Goal: Task Accomplishment & Management: Manage account settings

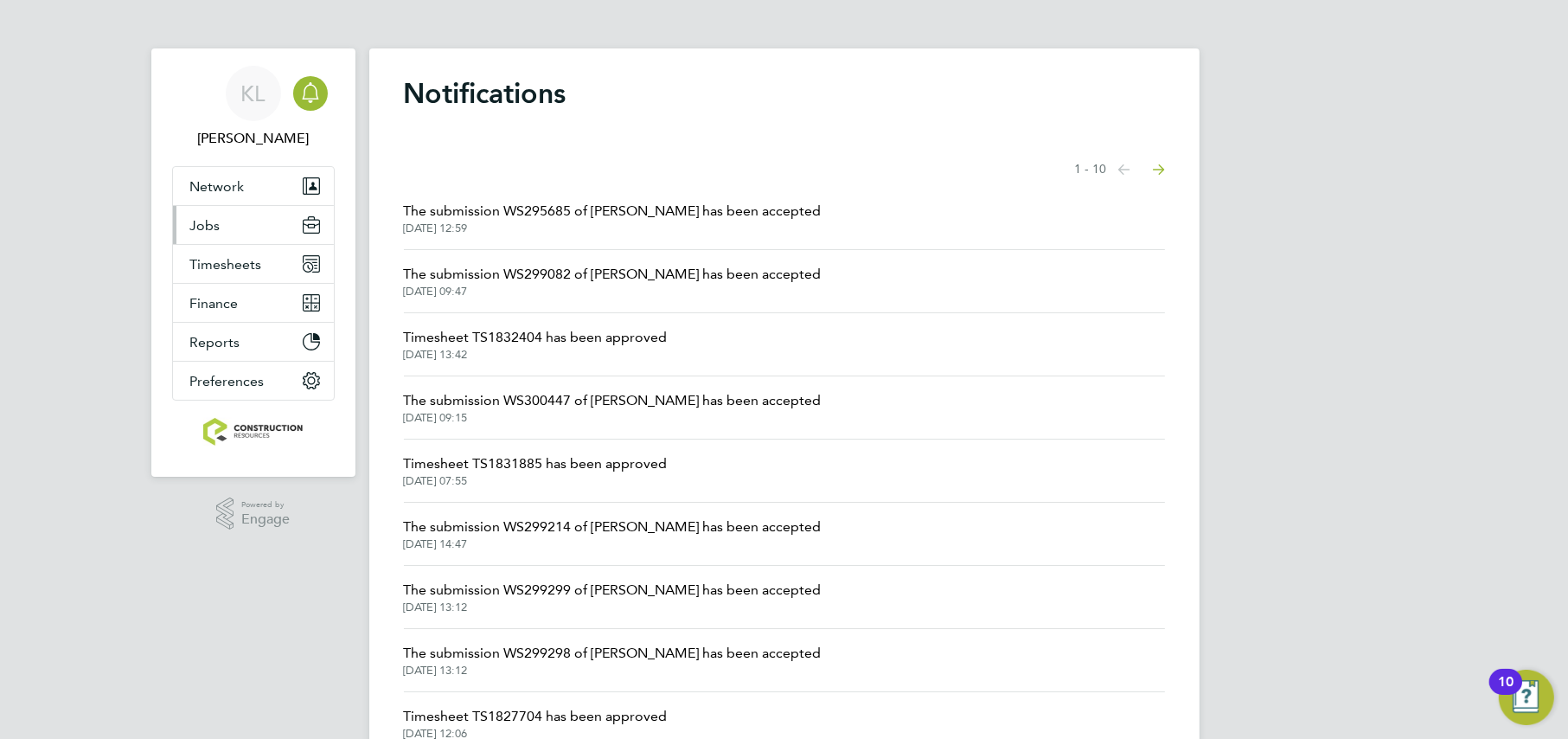
click at [197, 231] on span "Jobs" at bounding box center [205, 226] width 31 height 17
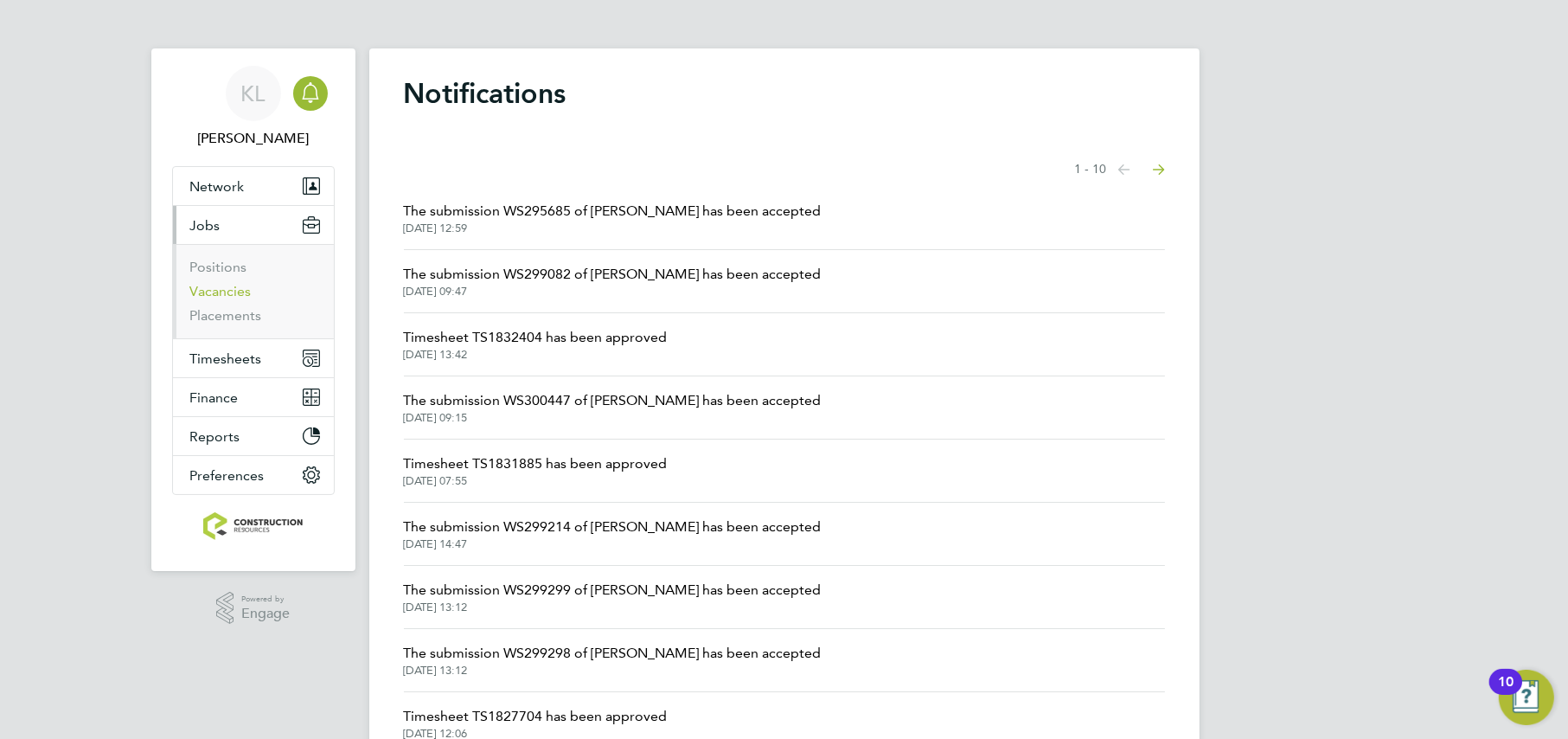
click at [212, 299] on link "Vacancies" at bounding box center [221, 291] width 61 height 17
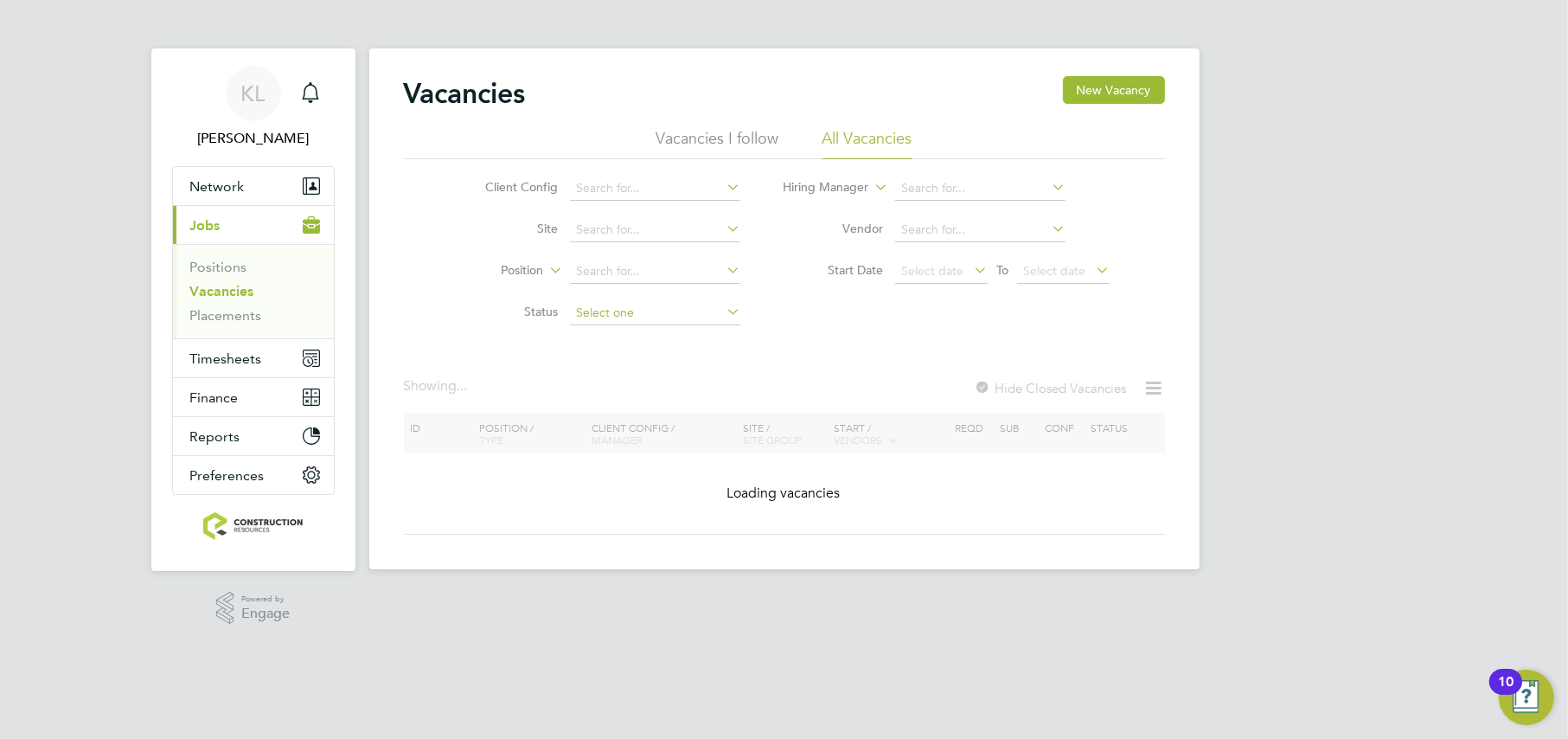
click at [611, 308] on input at bounding box center [655, 313] width 170 height 24
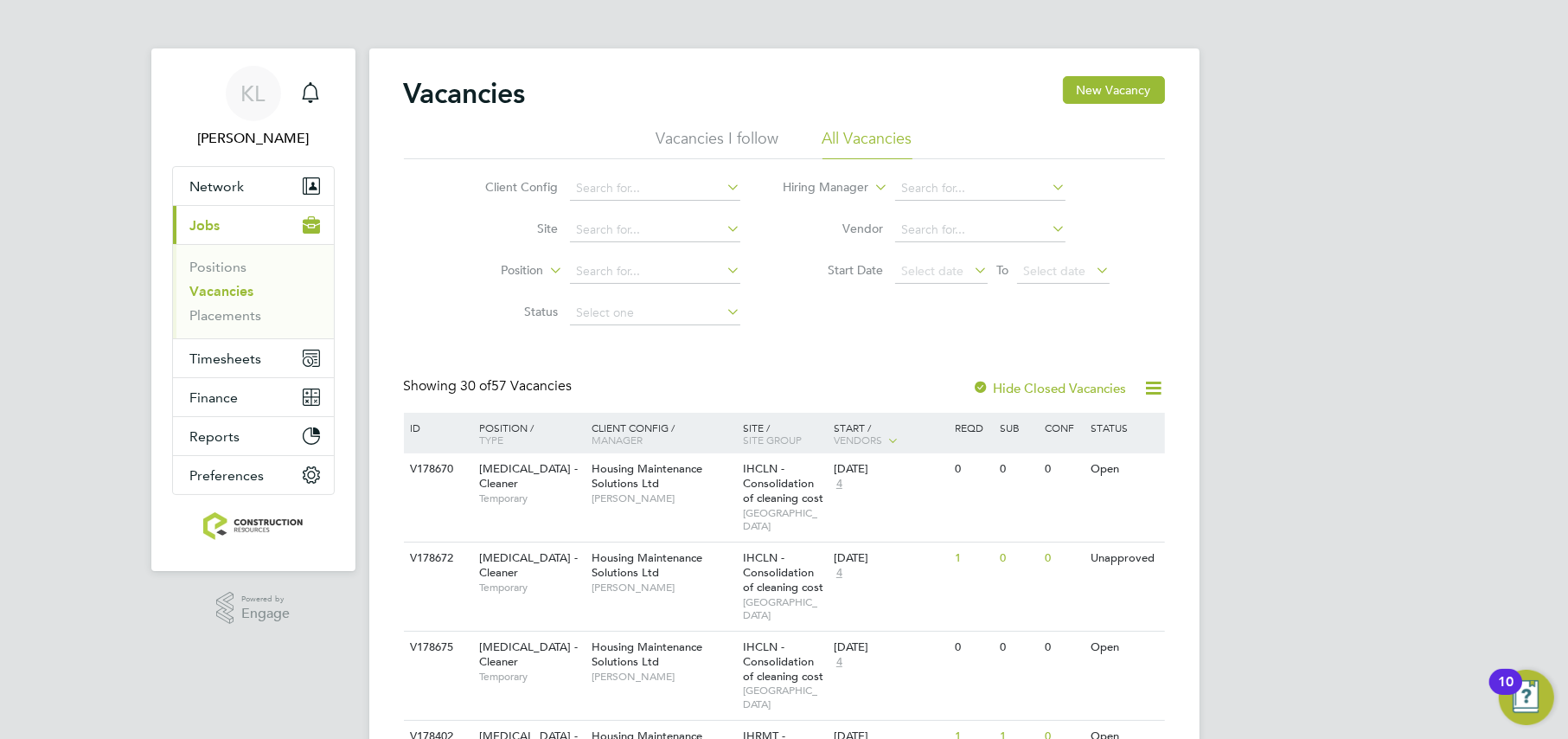
click at [587, 332] on li "Unapproved" at bounding box center [655, 336] width 171 height 22
type input "Unapproved"
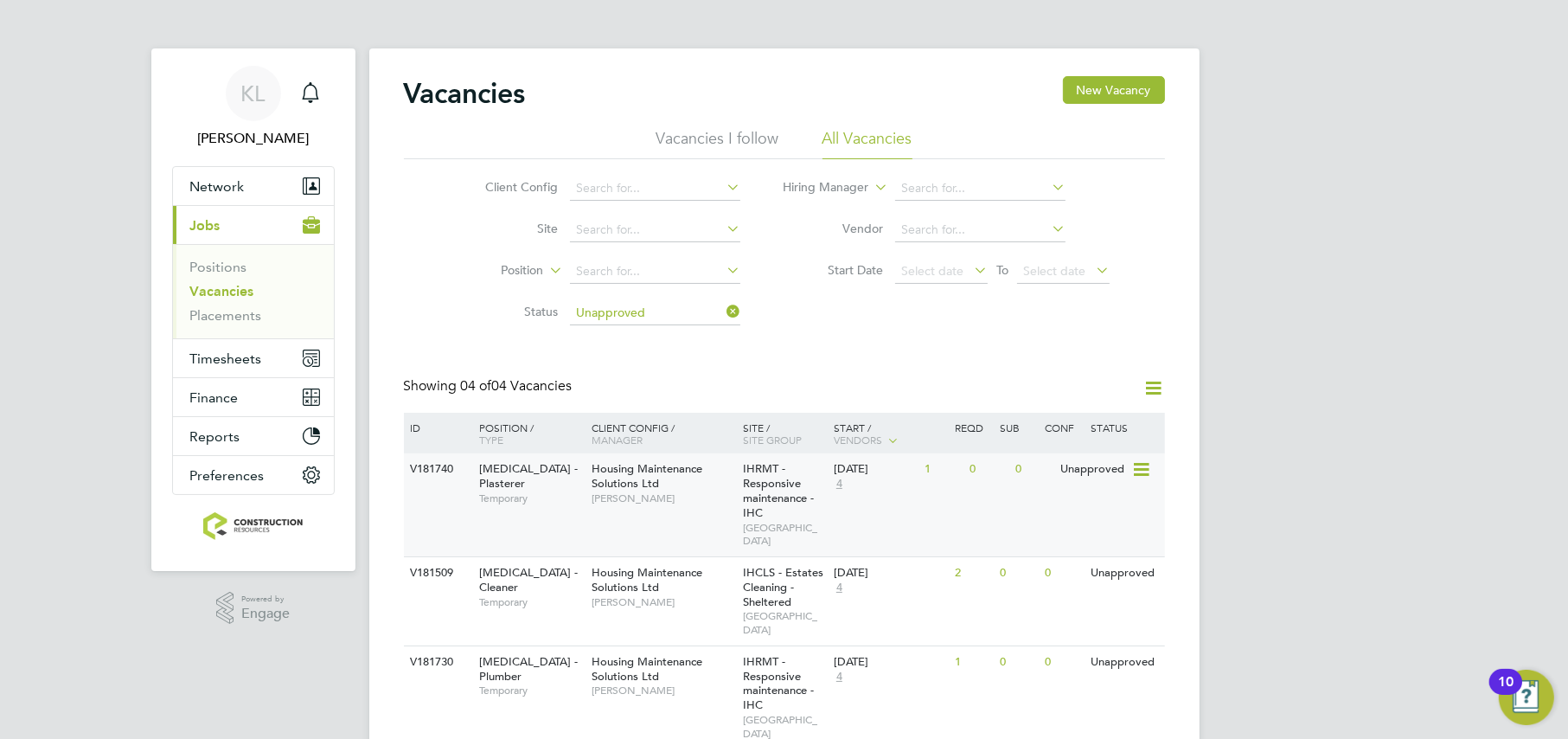
scroll to position [107, 0]
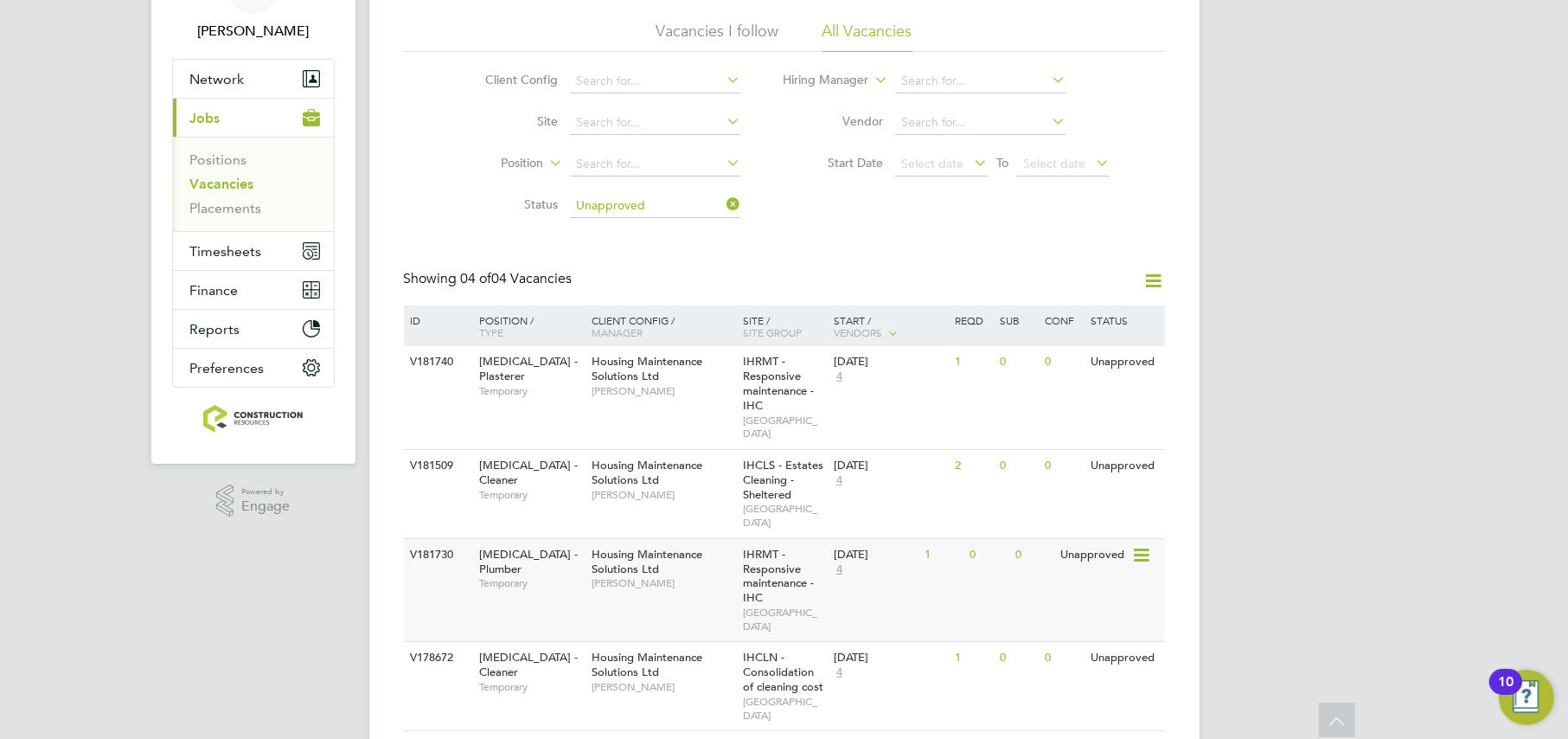
click at [821, 554] on div "IHRMT - Responsive maintenance - IHC STONEBRIDGE" at bounding box center [784, 590] width 91 height 103
click at [648, 576] on span "[PERSON_NAME]" at bounding box center [663, 583] width 142 height 14
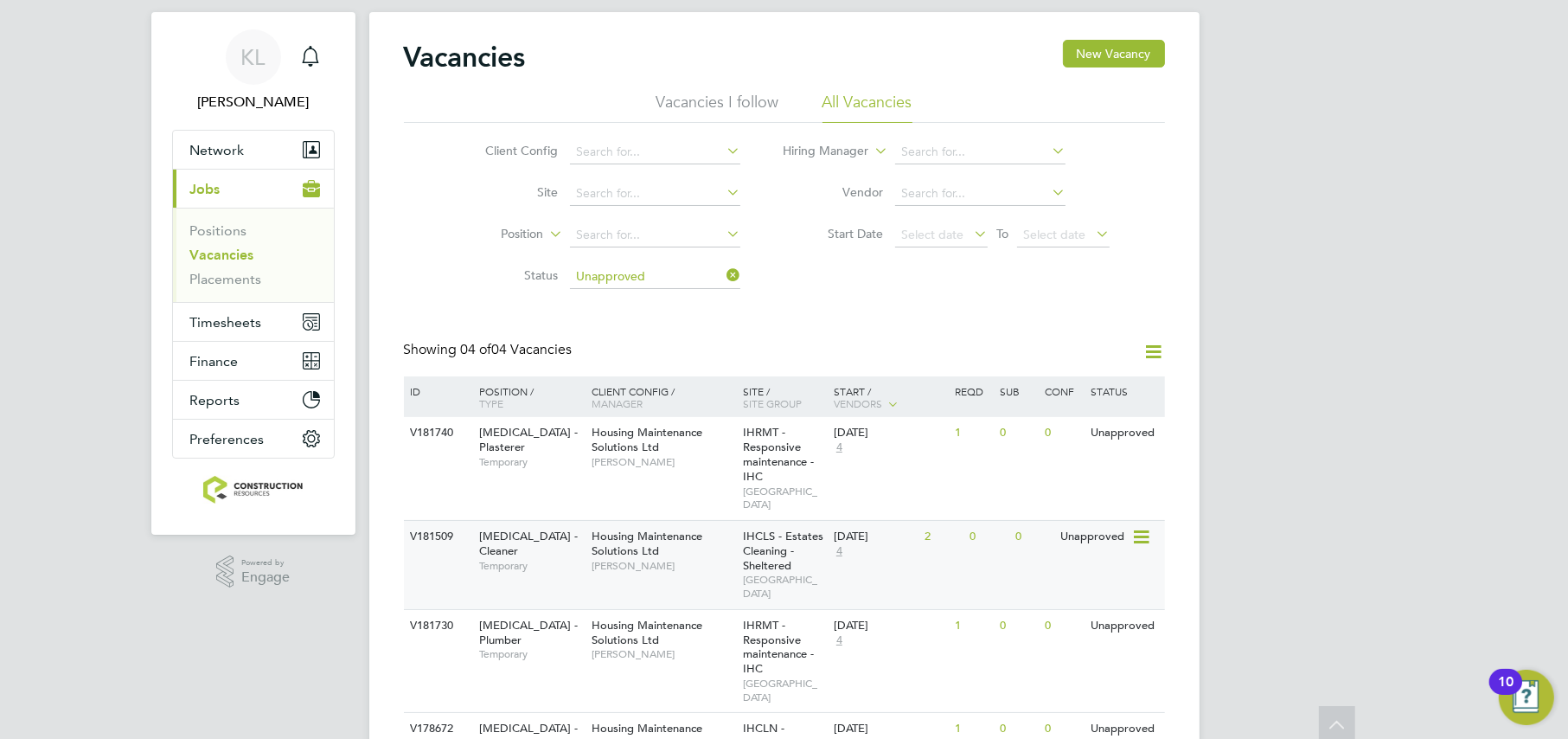
scroll to position [0, 0]
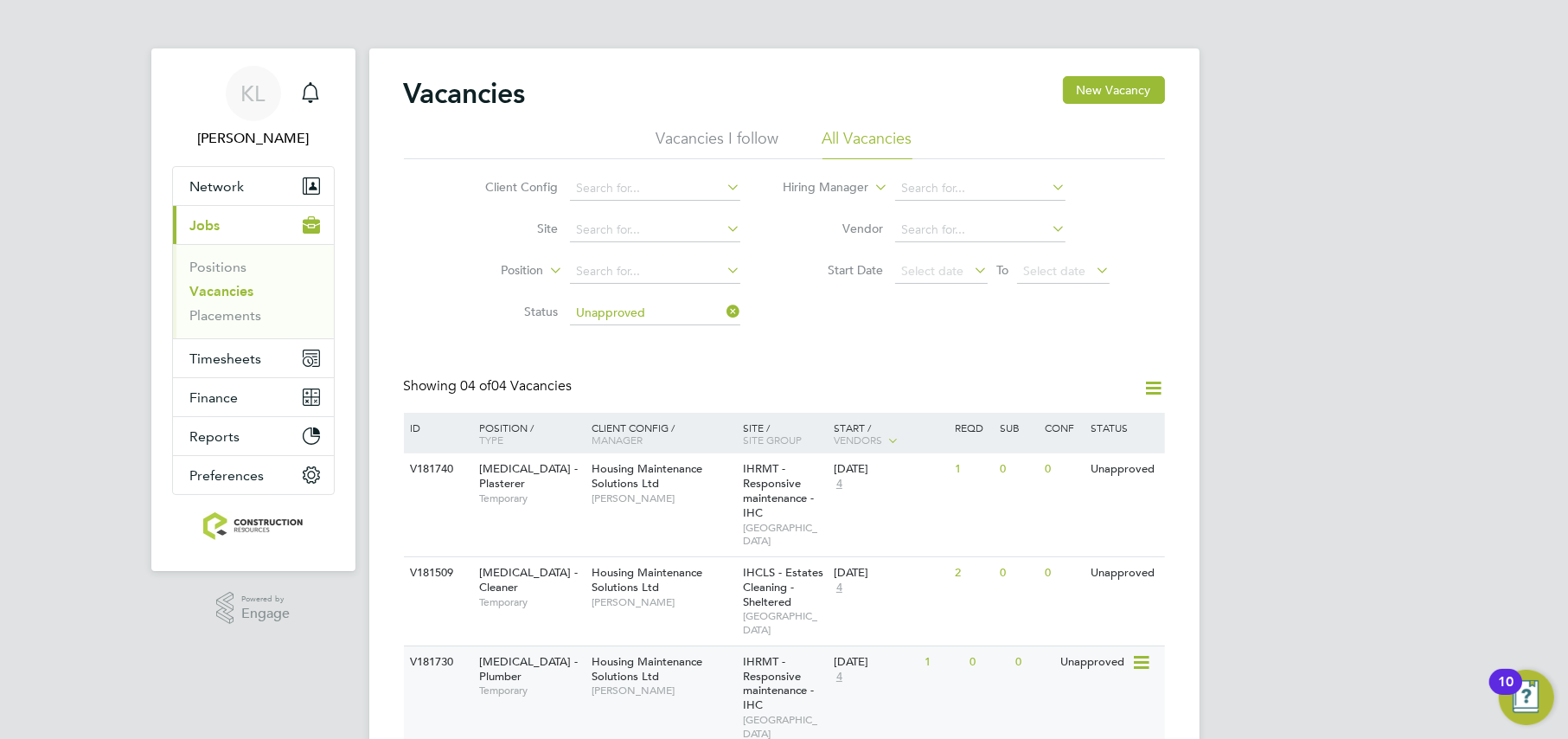
click at [619, 654] on span "Housing Maintenance Solutions Ltd" at bounding box center [648, 669] width 111 height 30
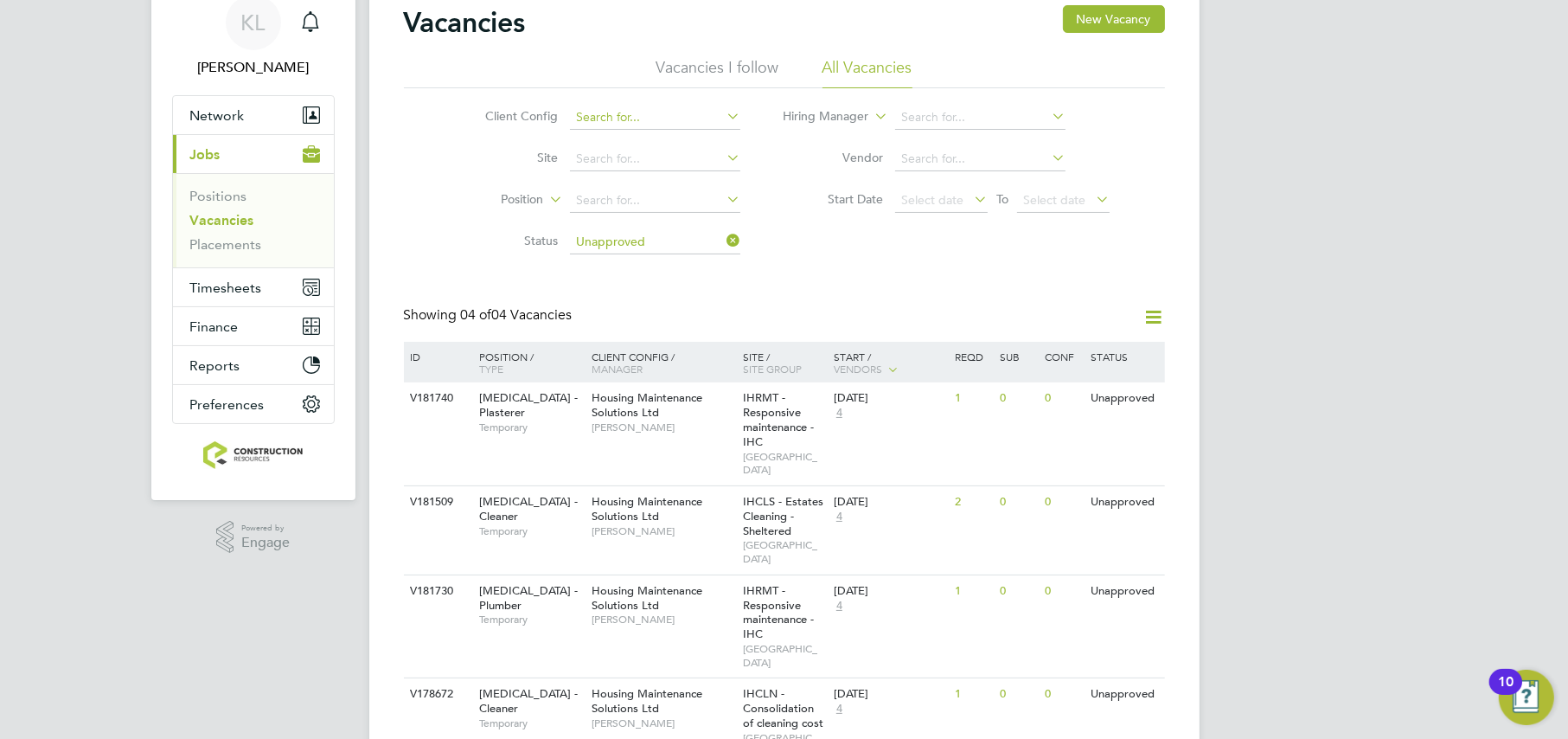
scroll to position [107, 0]
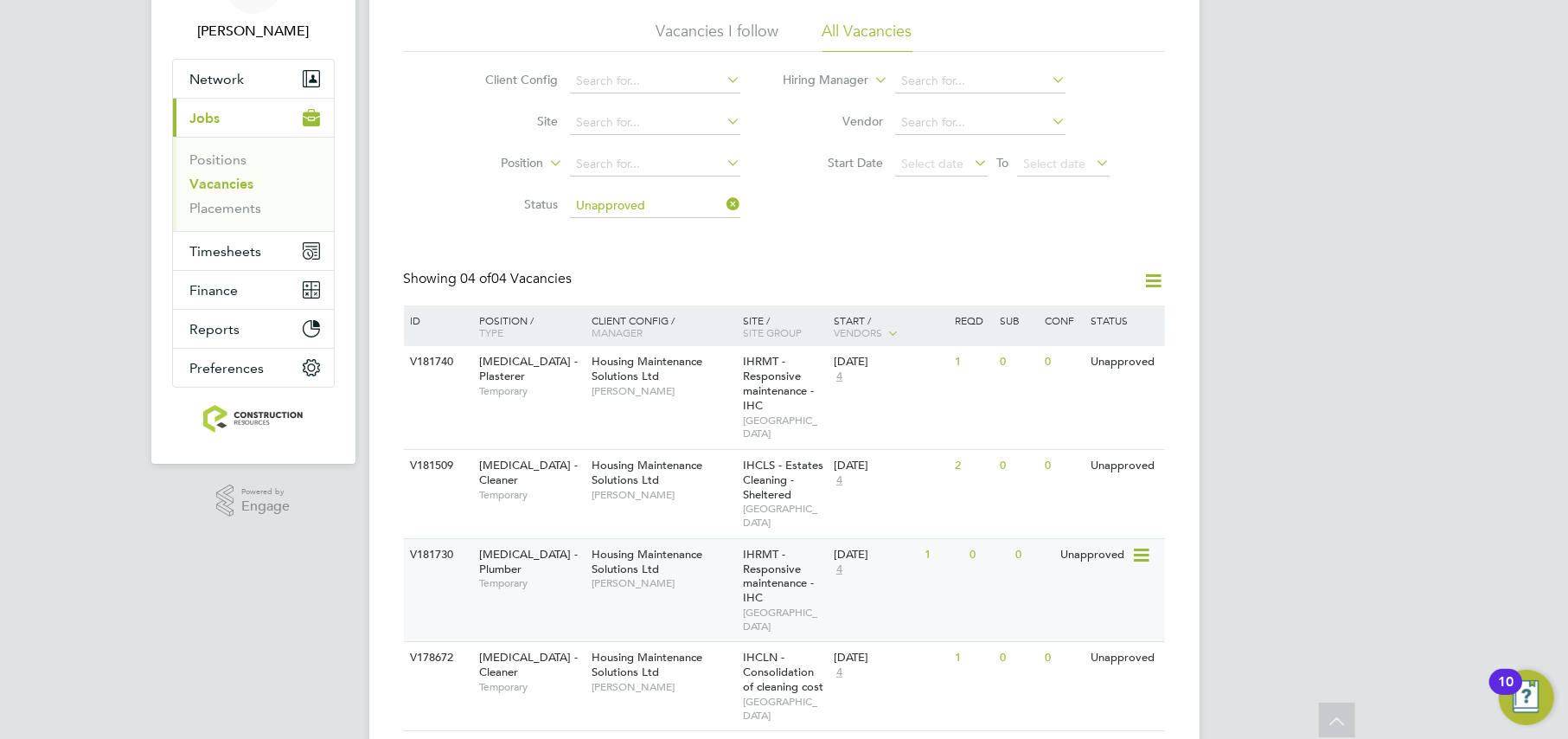
click at [538, 556] on div "V181730 HMS - Plumber Temporary Housing Maintenance Solutions Ltd Lee Johnson I…" at bounding box center [784, 590] width 761 height 104
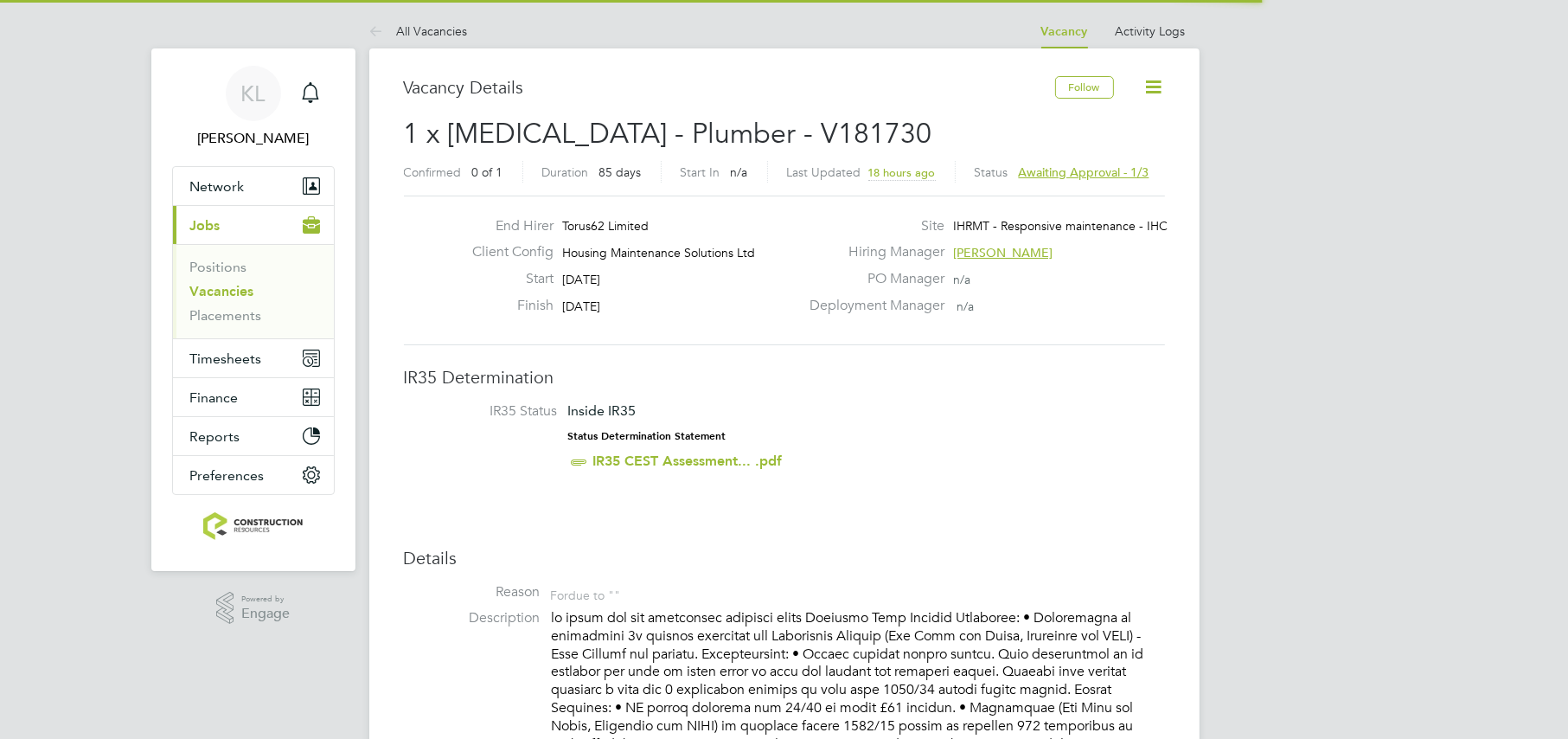
scroll to position [50, 120]
click at [1130, 178] on span "Awaiting approval - 1/3" at bounding box center [1083, 172] width 130 height 16
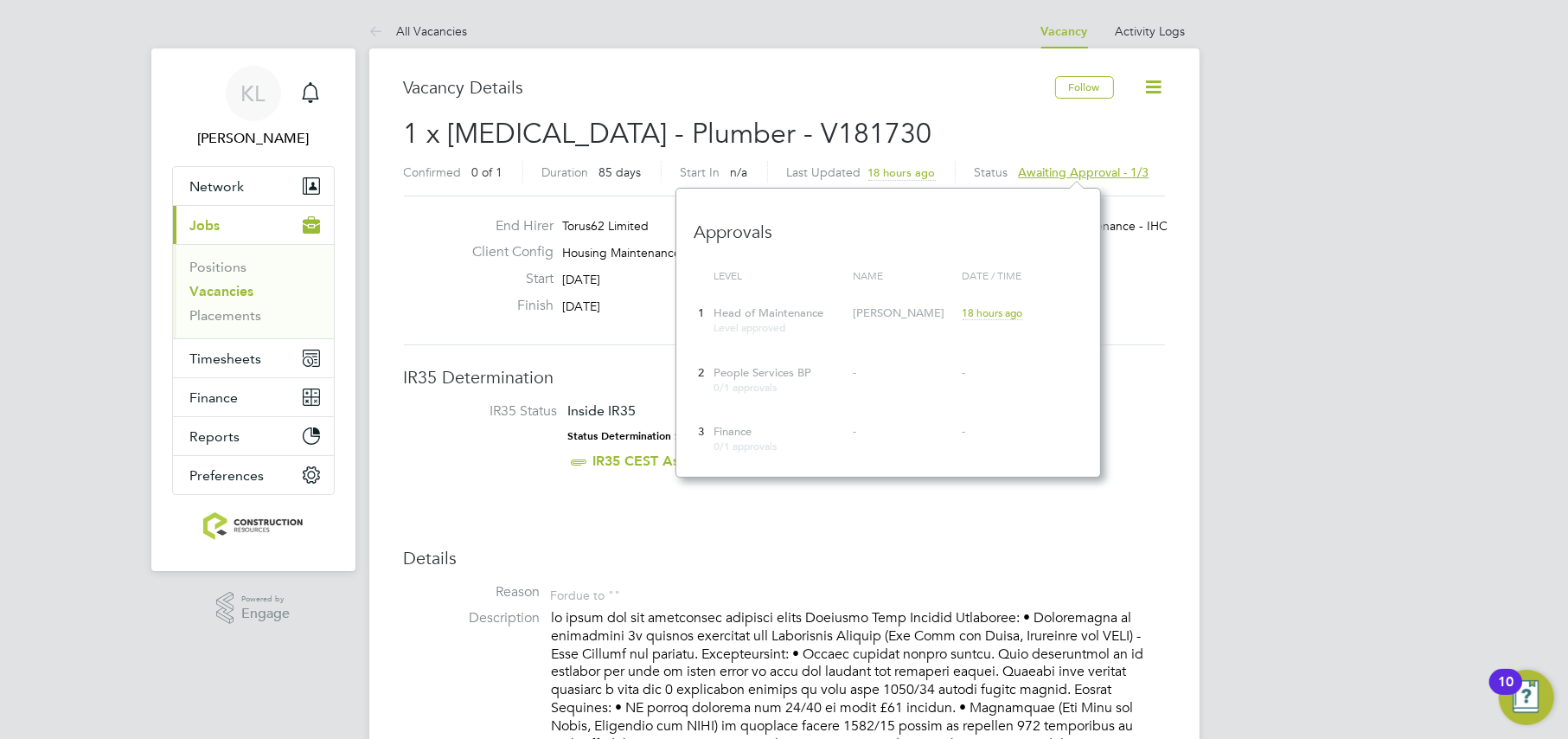
scroll to position [288, 425]
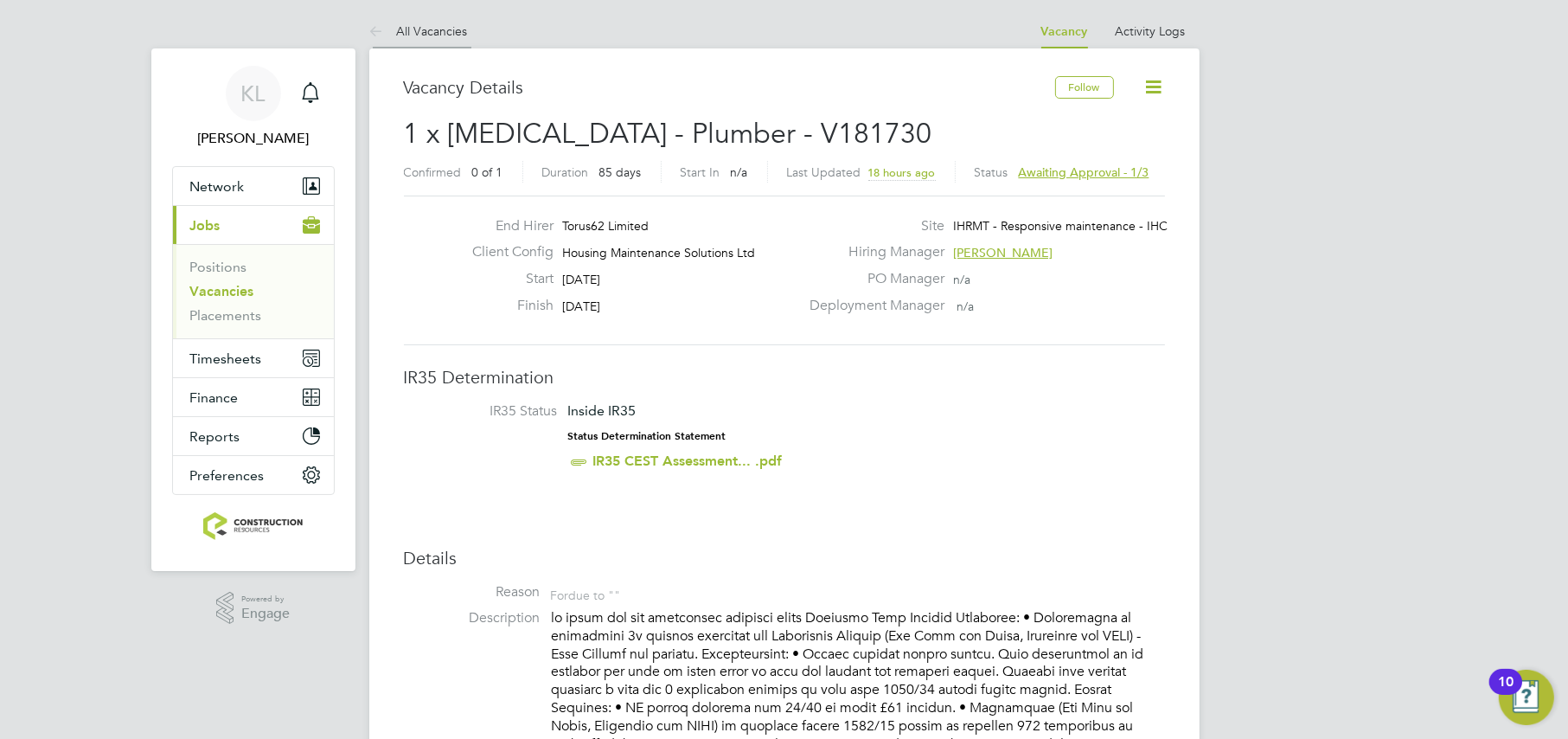
click at [416, 34] on link "All Vacancies" at bounding box center [418, 31] width 99 height 16
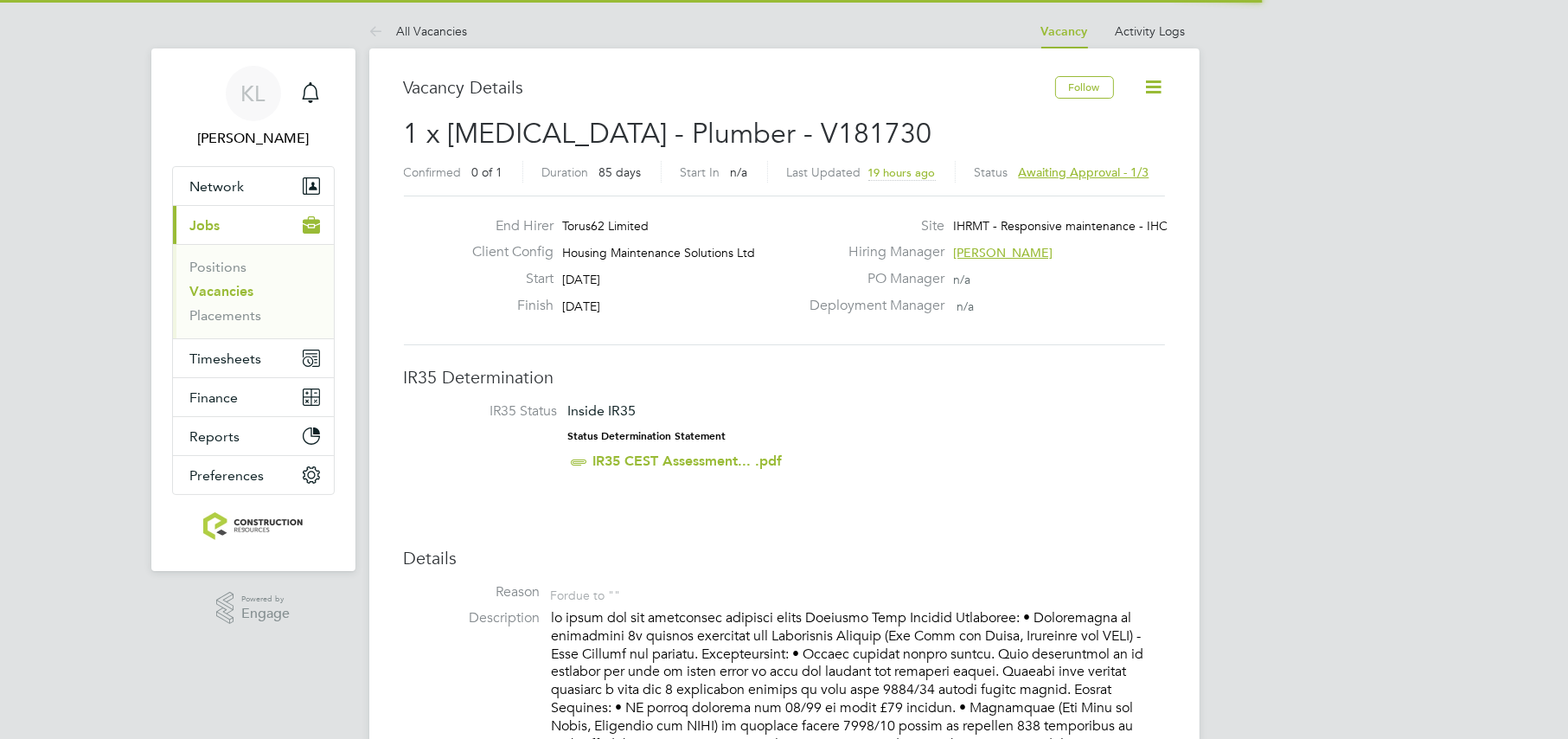
scroll to position [50, 120]
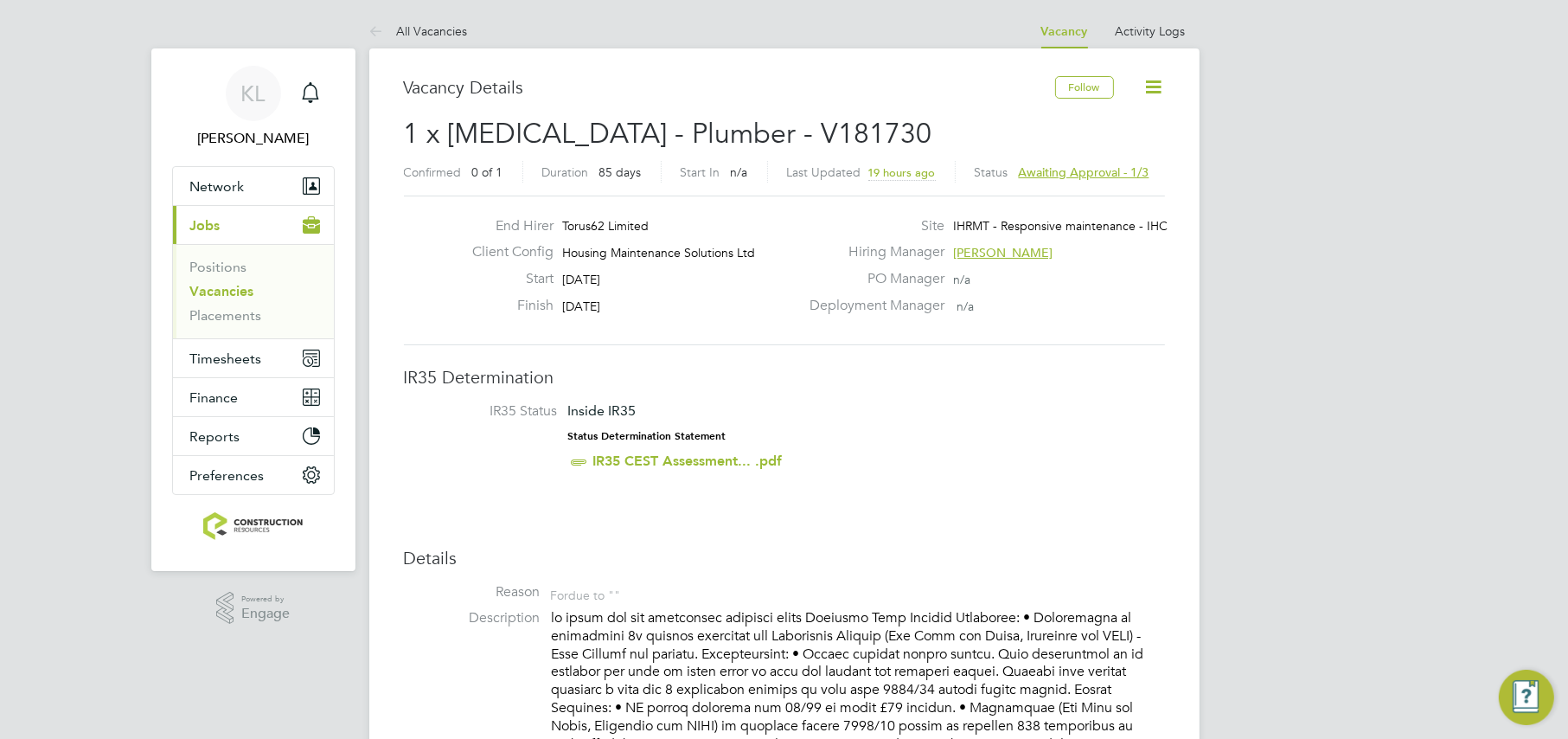
click at [1093, 179] on span "Awaiting approval - 1/3" at bounding box center [1083, 172] width 130 height 16
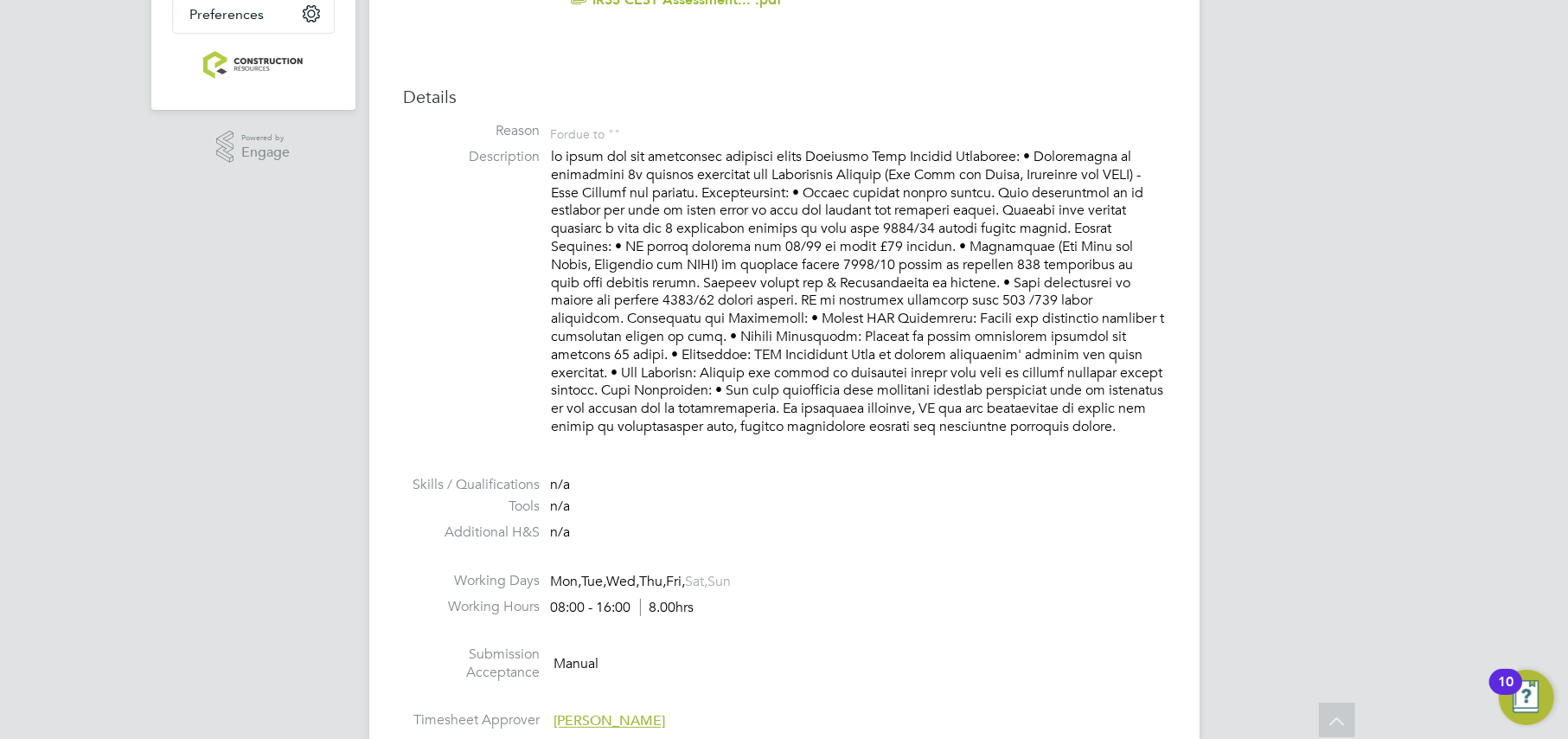
scroll to position [0, 0]
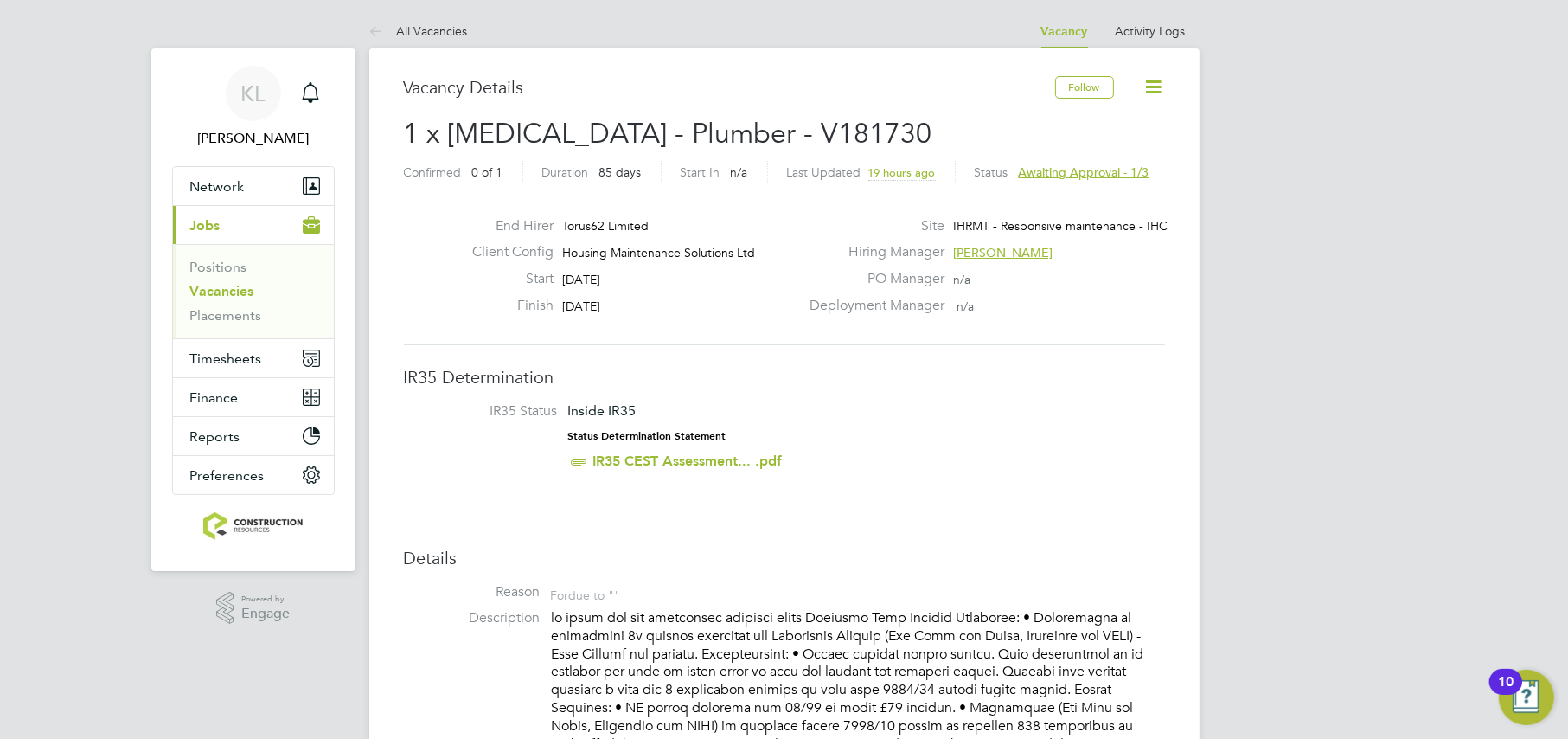
click at [1060, 174] on span "Awaiting approval - 1/3" at bounding box center [1083, 172] width 130 height 16
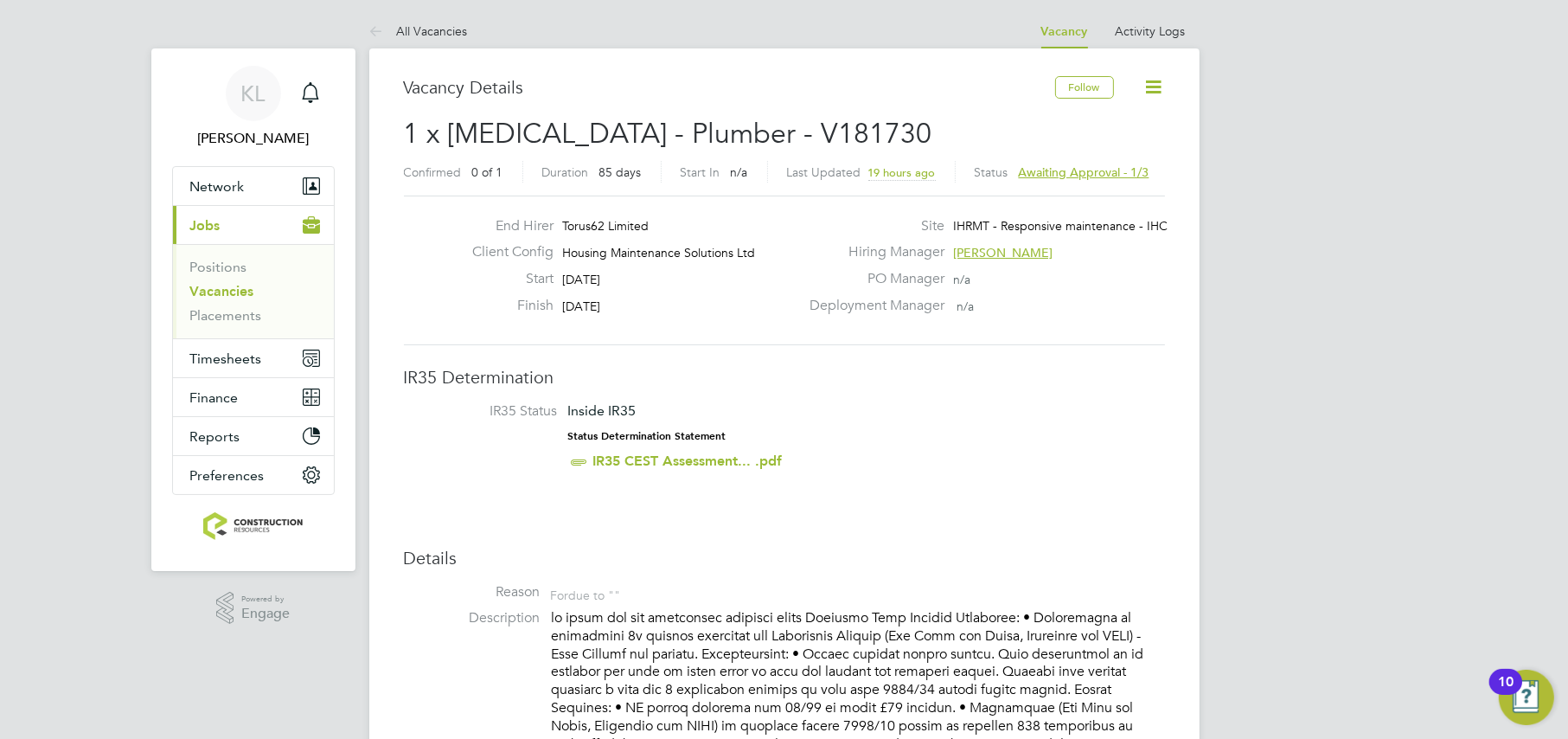
click at [1083, 171] on span "Awaiting approval - 1/3" at bounding box center [1083, 172] width 130 height 16
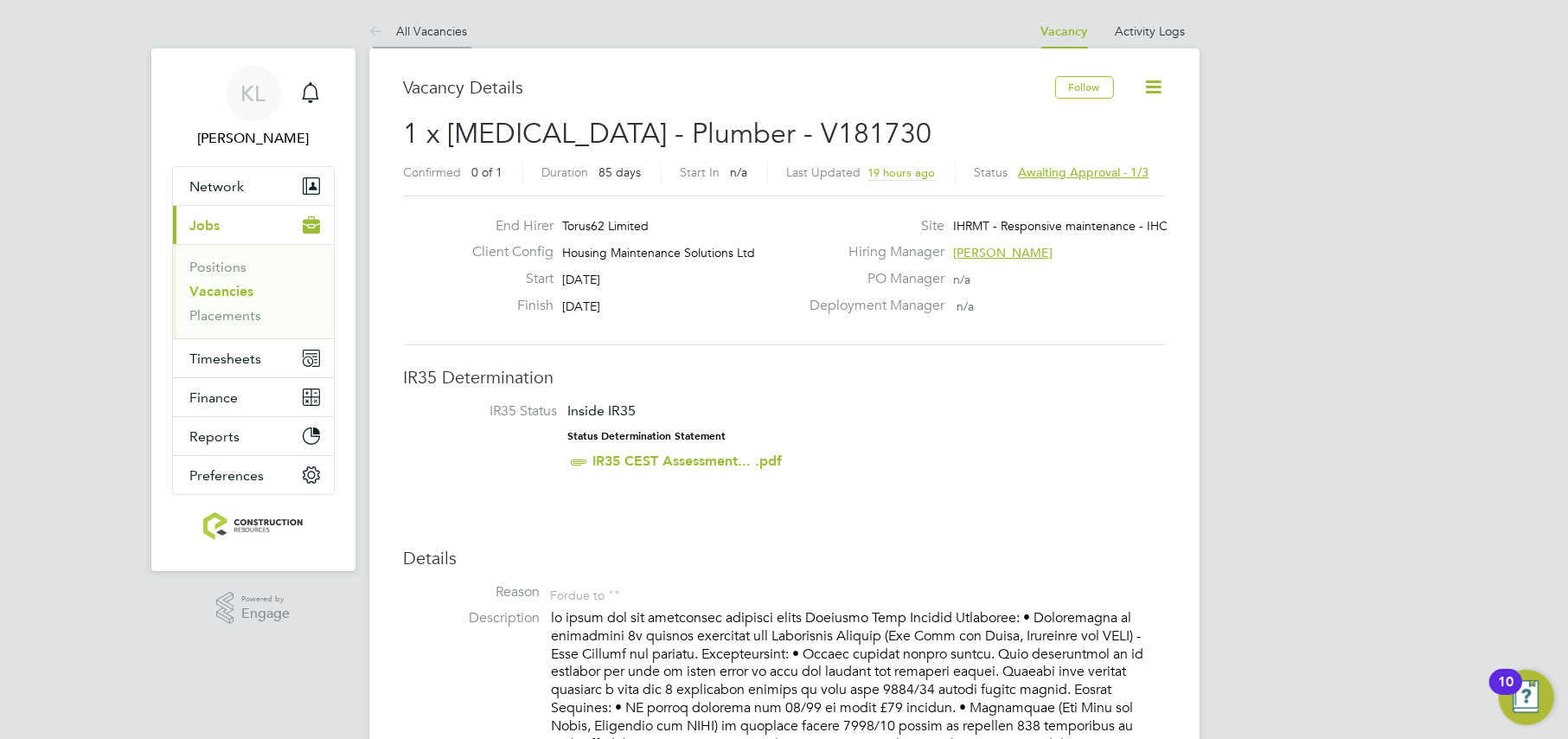
click at [416, 23] on link "All Vacancies" at bounding box center [418, 31] width 99 height 16
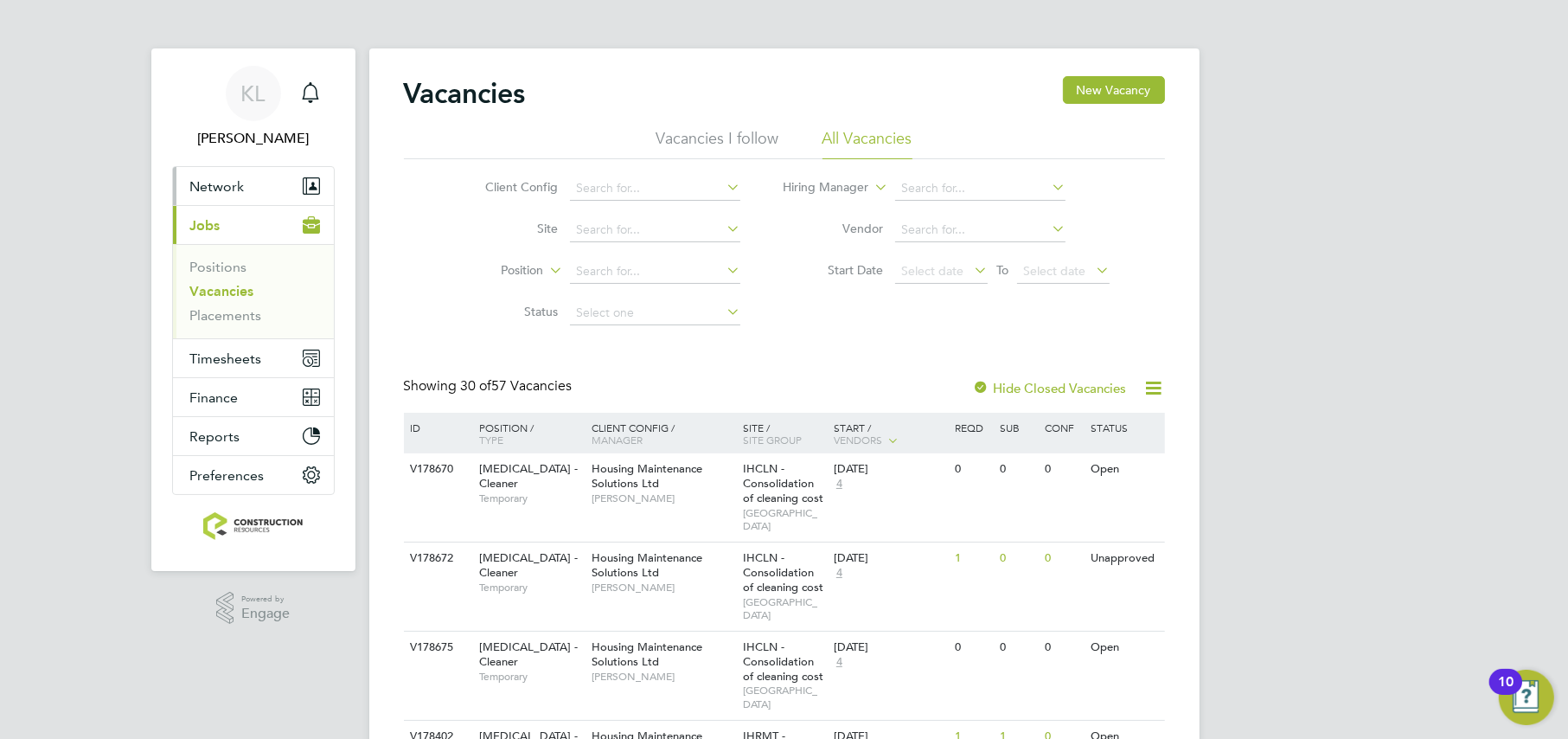
click at [255, 185] on button "Network" at bounding box center [253, 185] width 161 height 38
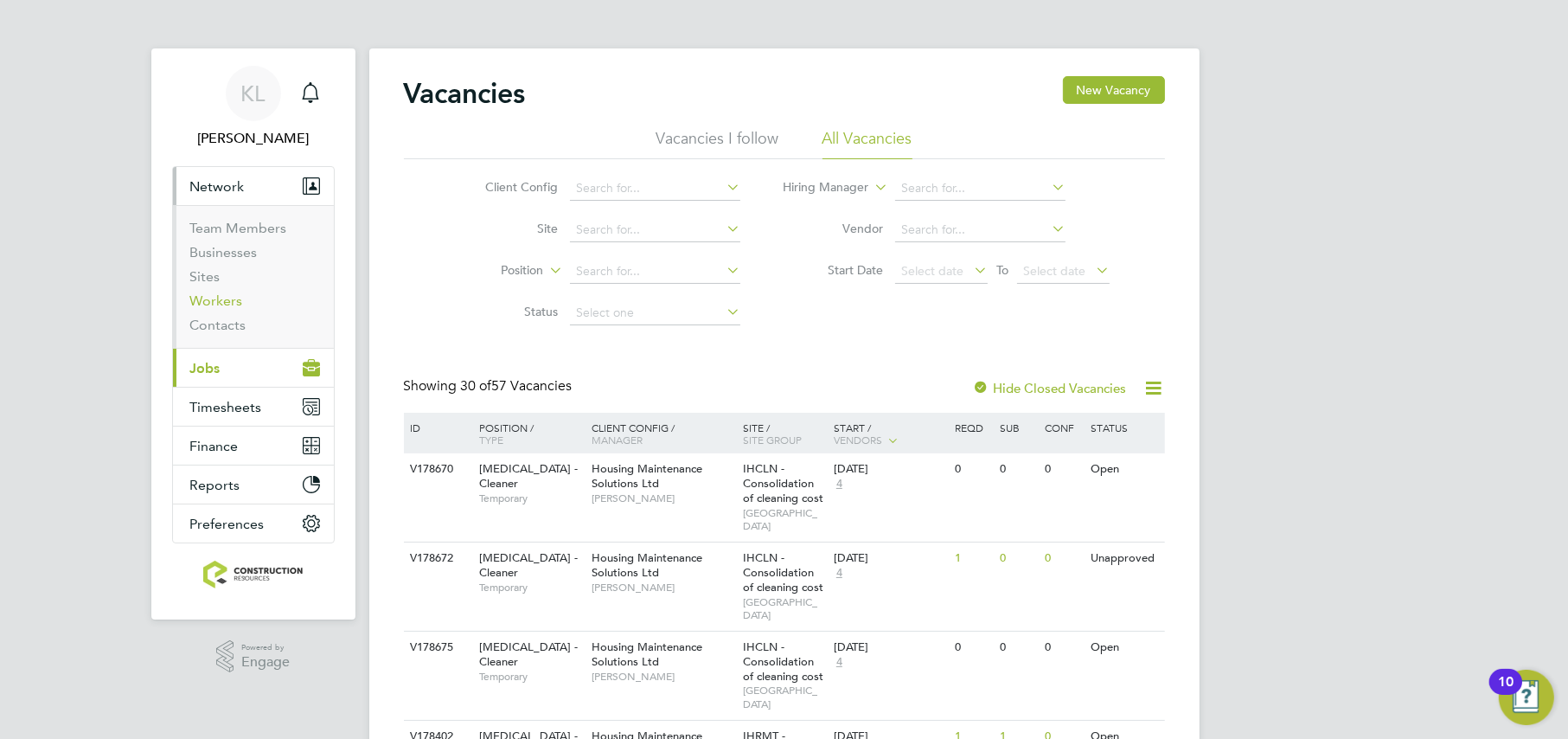
click at [202, 295] on link "Workers" at bounding box center [216, 301] width 53 height 17
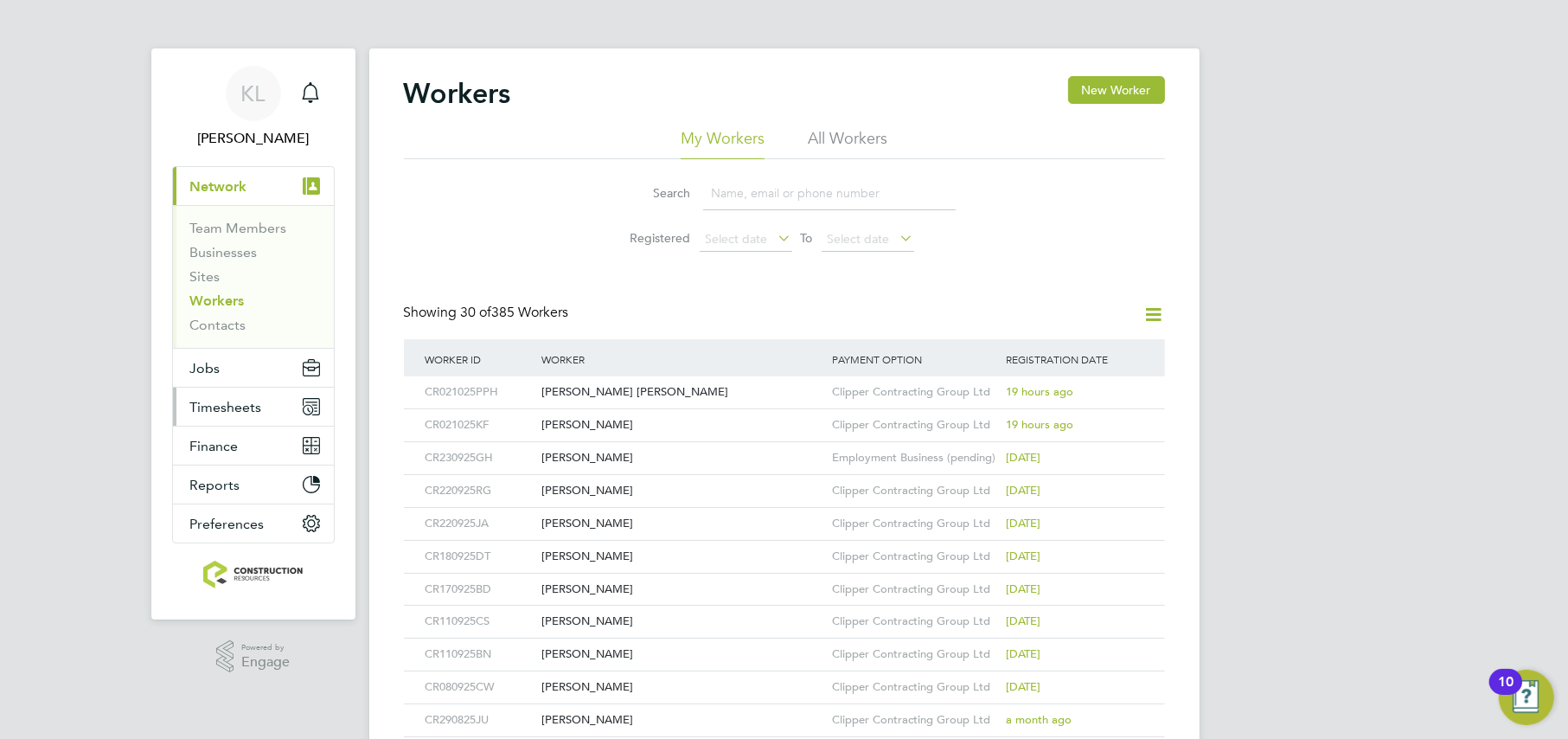
click at [216, 411] on span "Timesheets" at bounding box center [227, 407] width 72 height 17
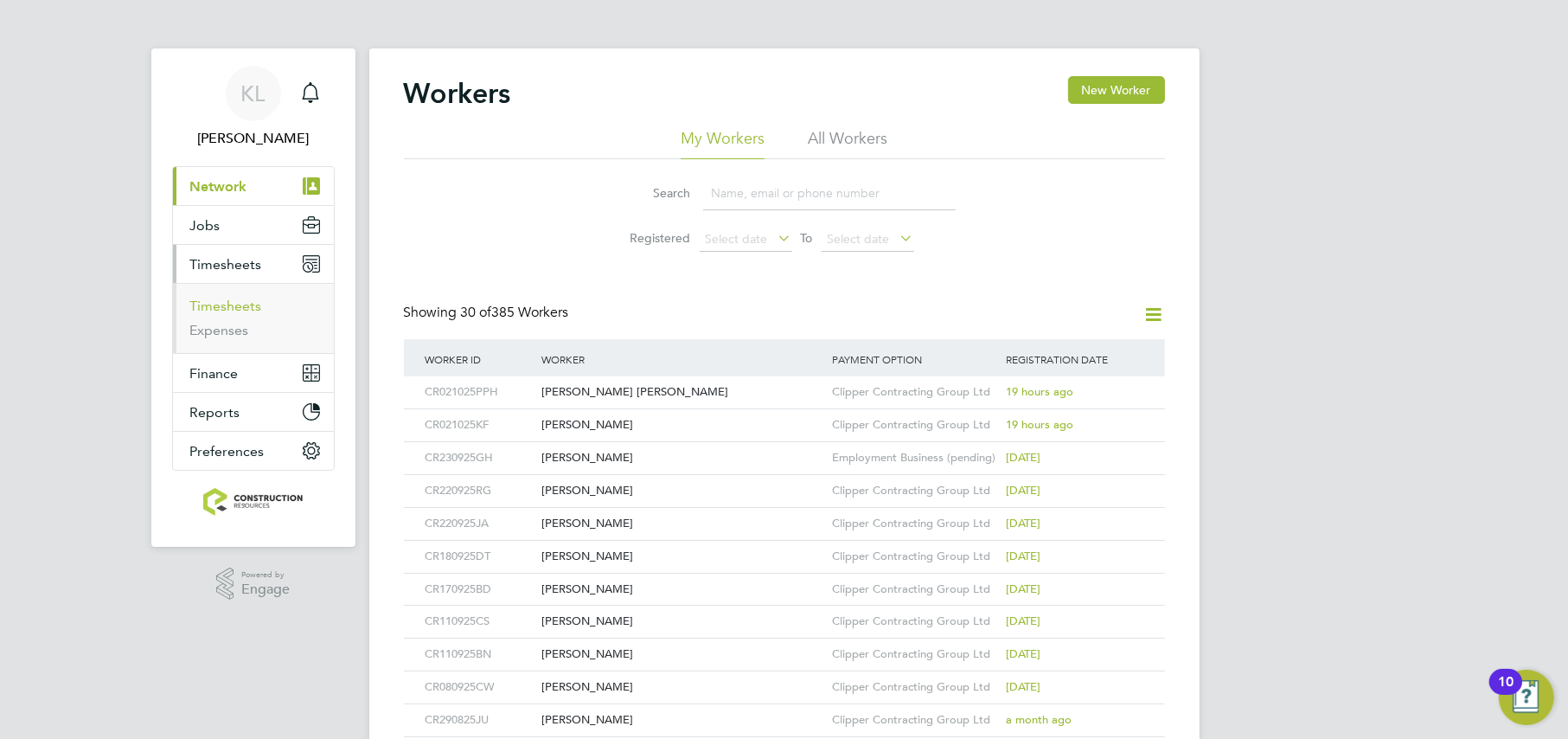
click at [226, 298] on link "Timesheets" at bounding box center [227, 306] width 72 height 17
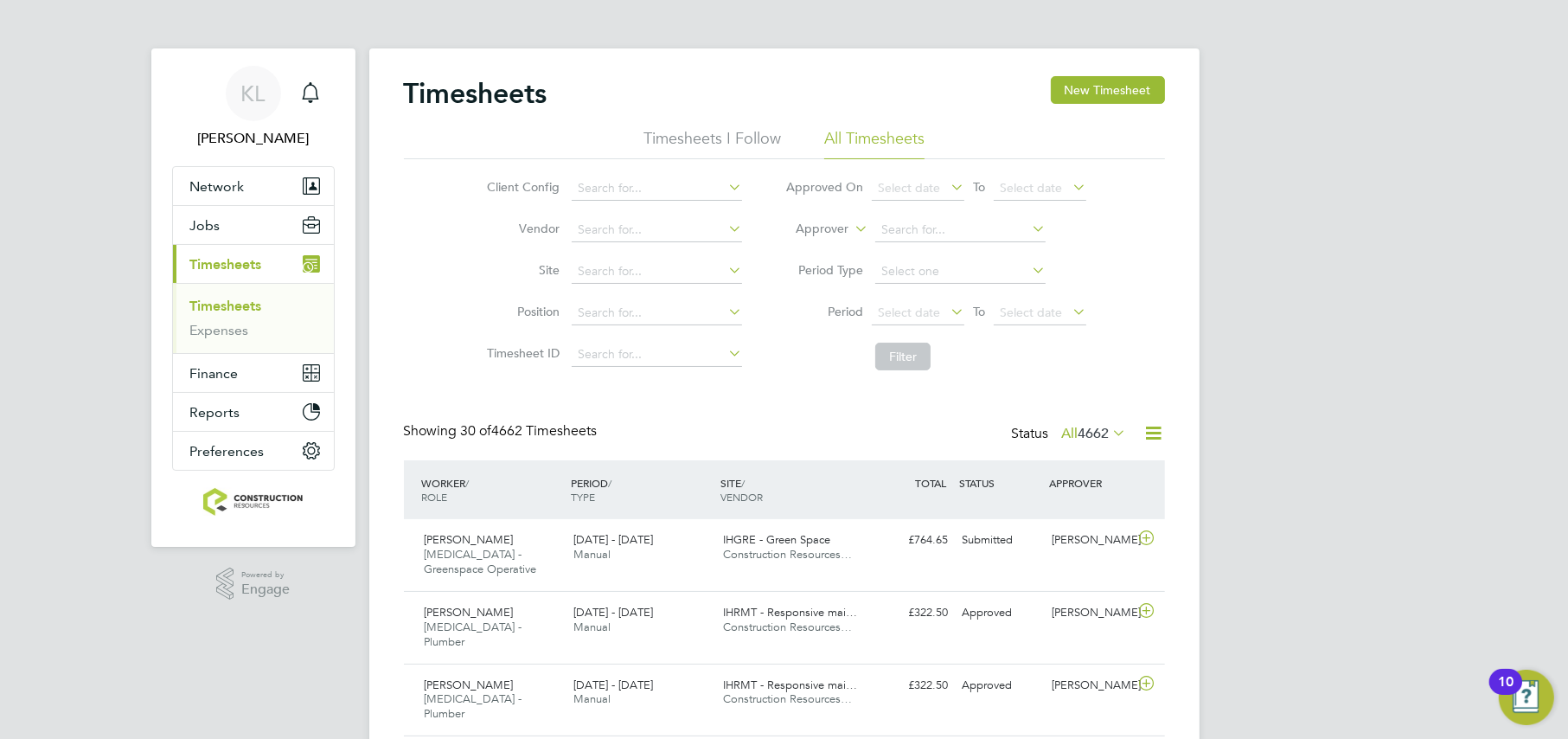
click at [1070, 437] on label "All 4662" at bounding box center [1094, 433] width 65 height 18
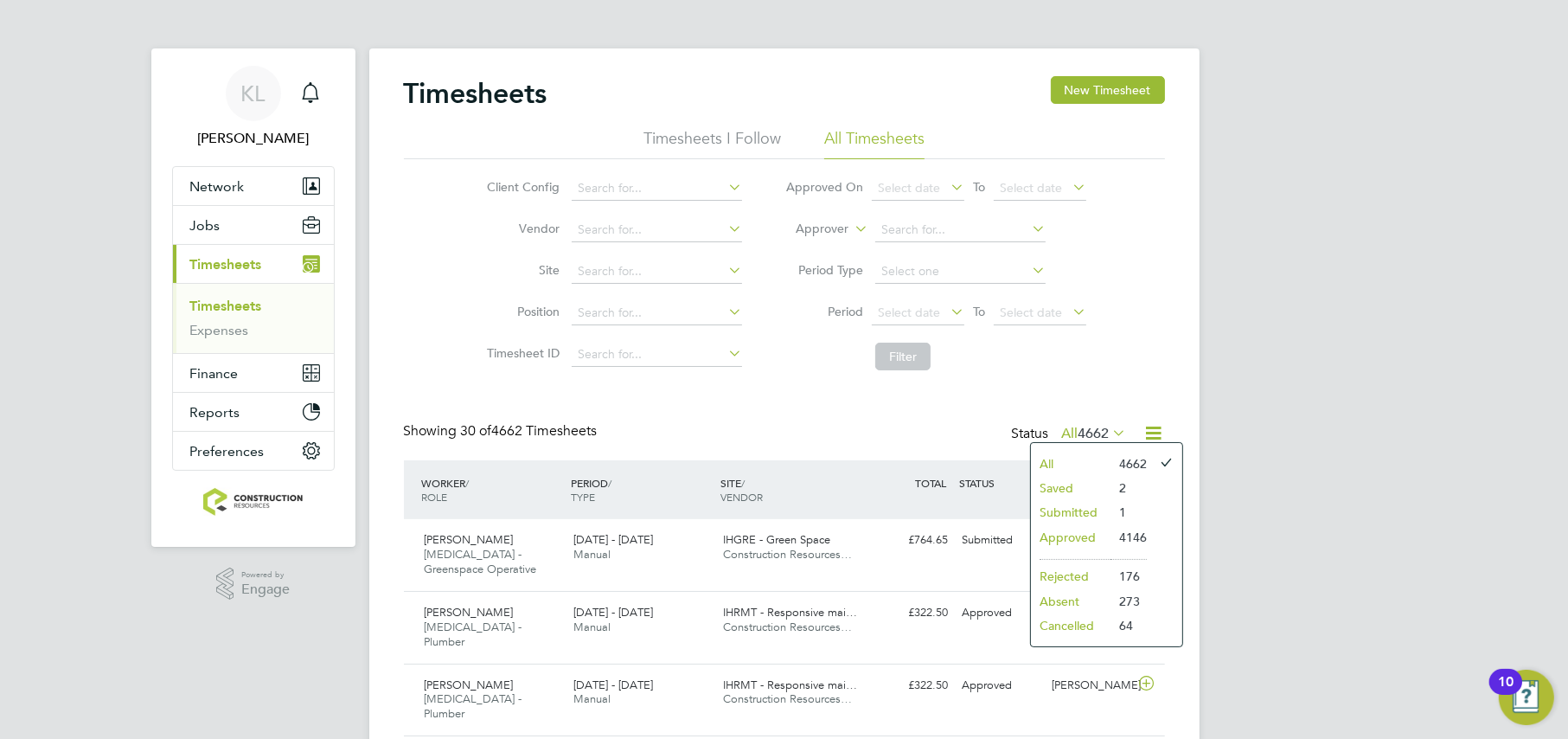
click at [1058, 512] on li "Submitted" at bounding box center [1071, 511] width 80 height 24
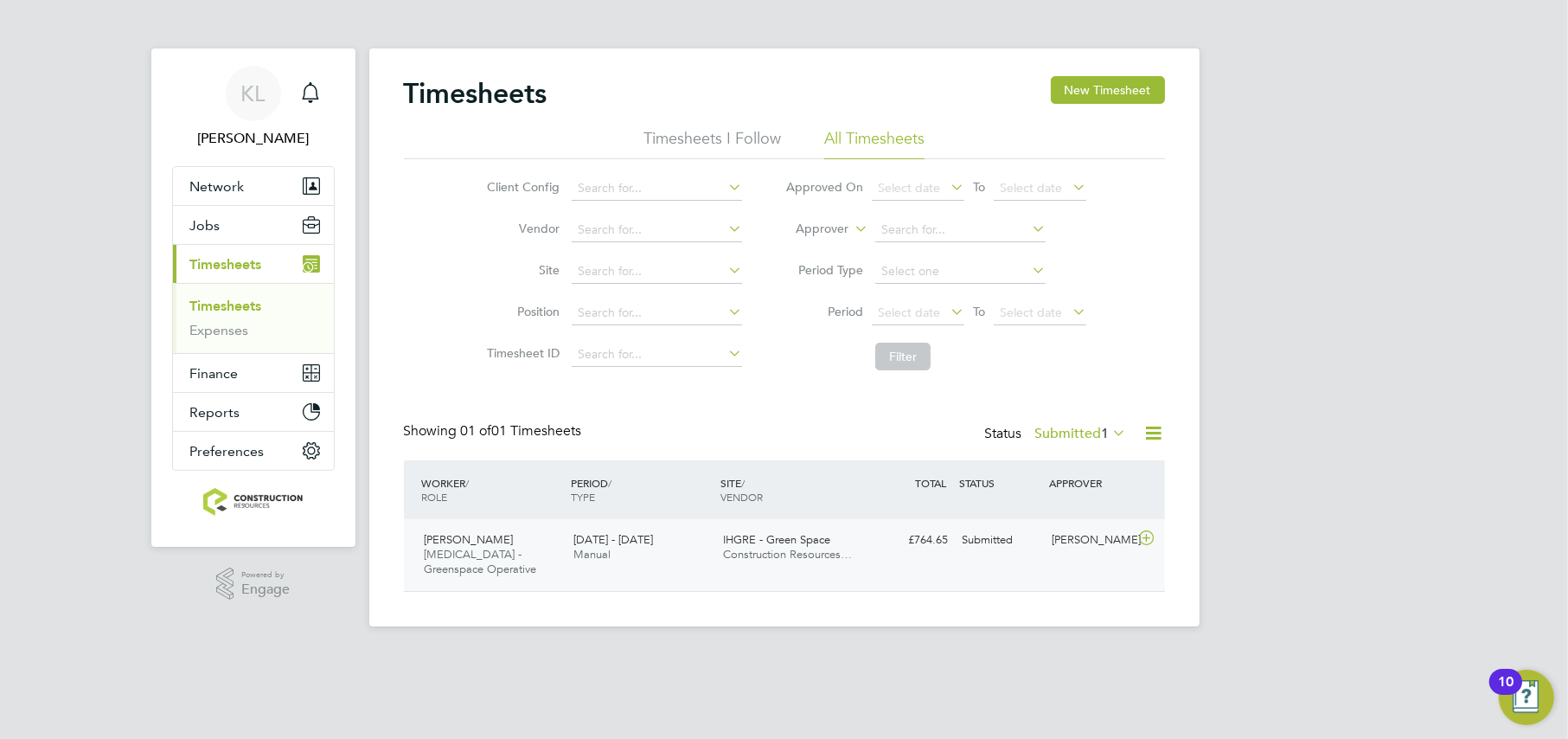
click at [972, 571] on div "Lewis Mccathy HMS - Greenspace Operative 29 Sep - 5 Oct 2025 29 Sep - 5 Oct 202…" at bounding box center [784, 555] width 761 height 72
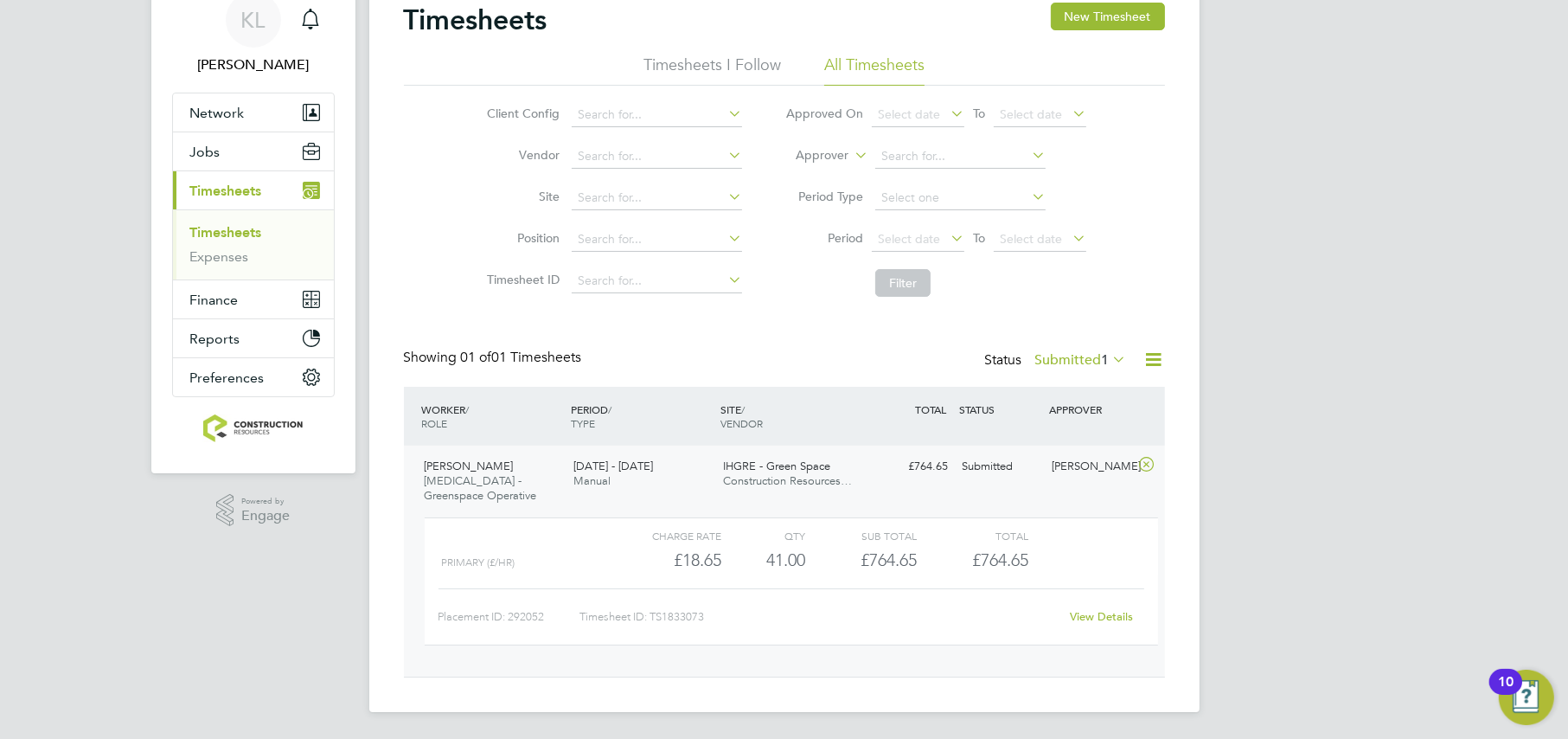
click at [1112, 609] on link "View Details" at bounding box center [1102, 616] width 63 height 15
click at [209, 147] on span "Jobs" at bounding box center [205, 152] width 31 height 17
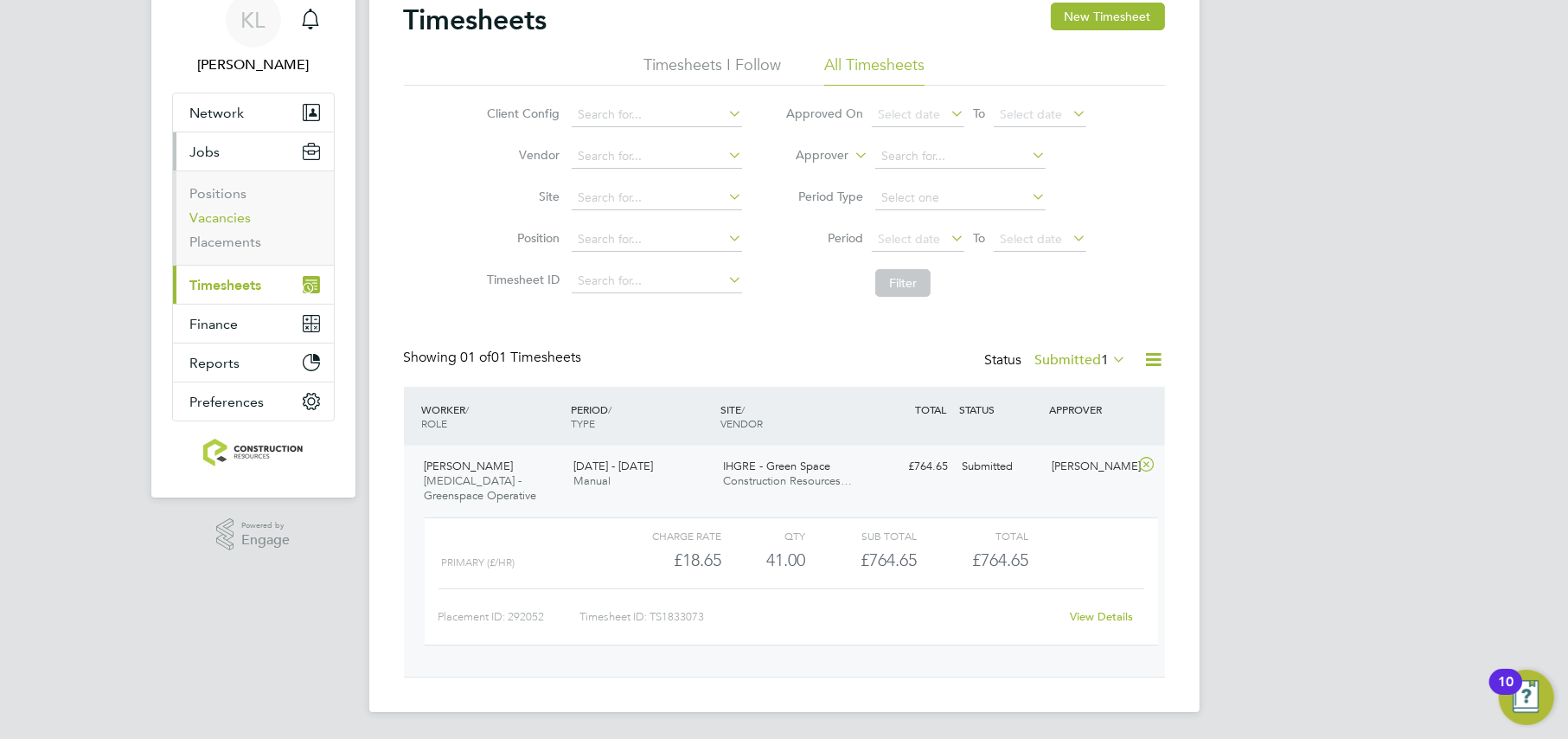
click at [216, 212] on link "Vacancies" at bounding box center [221, 217] width 61 height 17
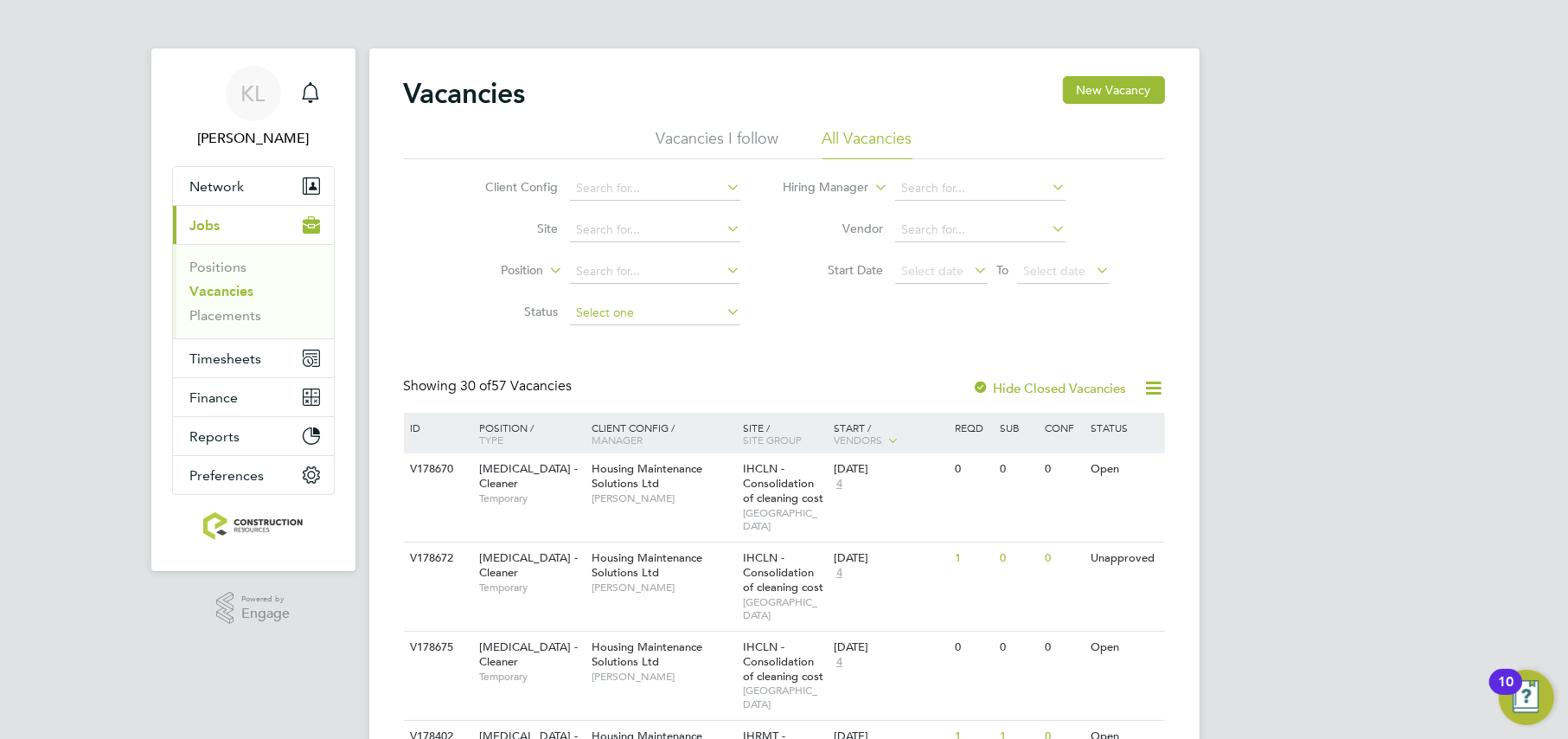
click at [641, 319] on input at bounding box center [655, 313] width 170 height 24
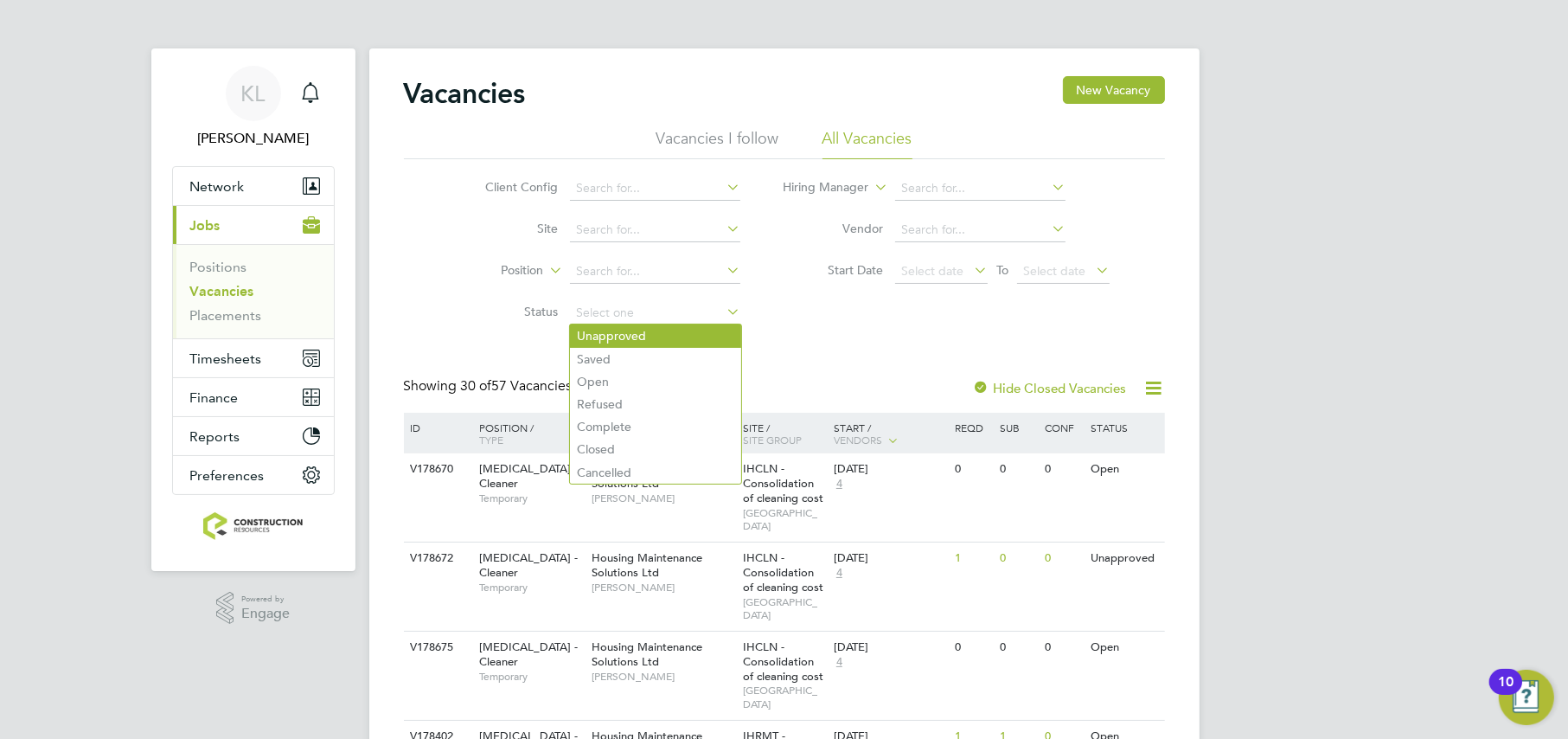
click at [623, 329] on li "Unapproved" at bounding box center [655, 336] width 171 height 22
type input "Unapproved"
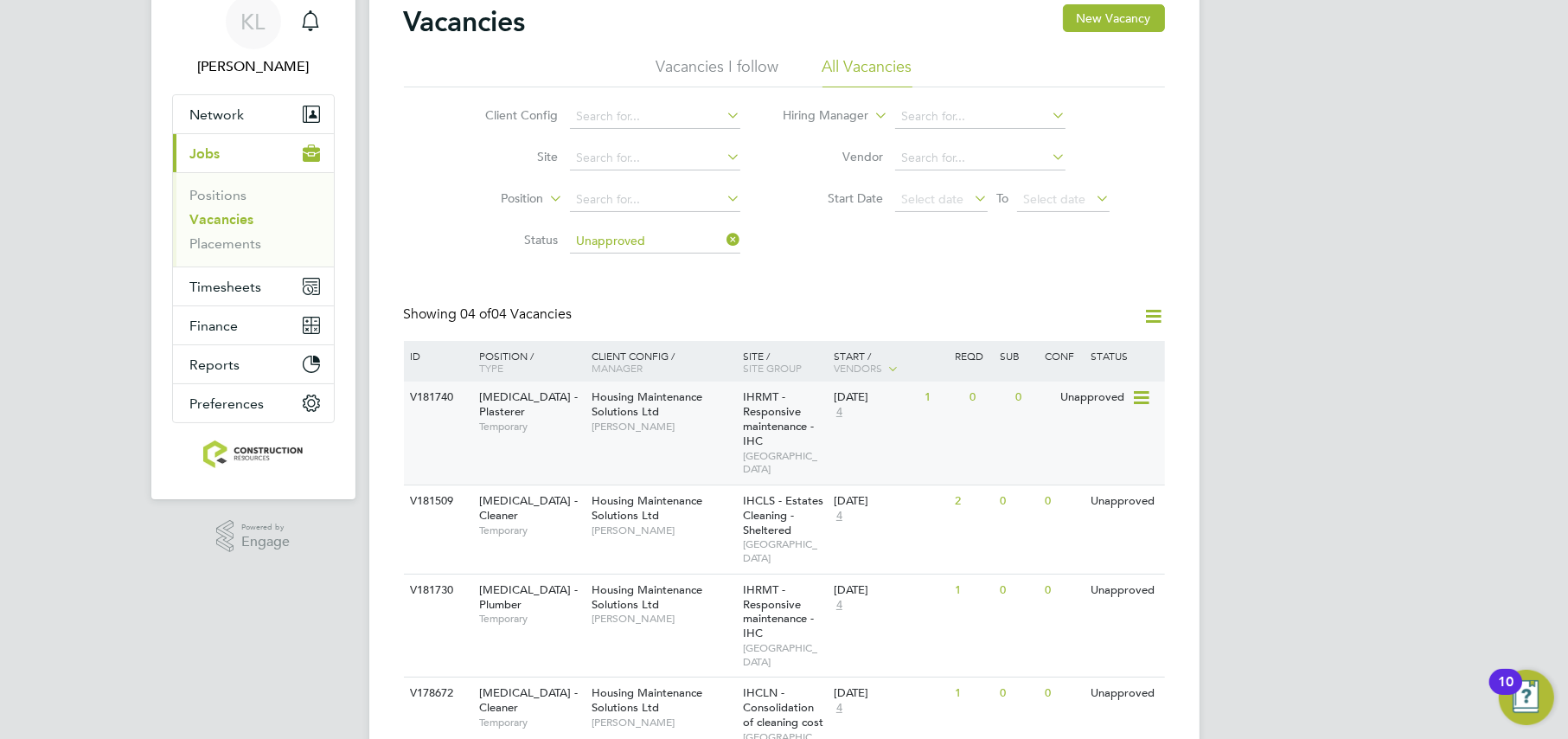
scroll to position [107, 0]
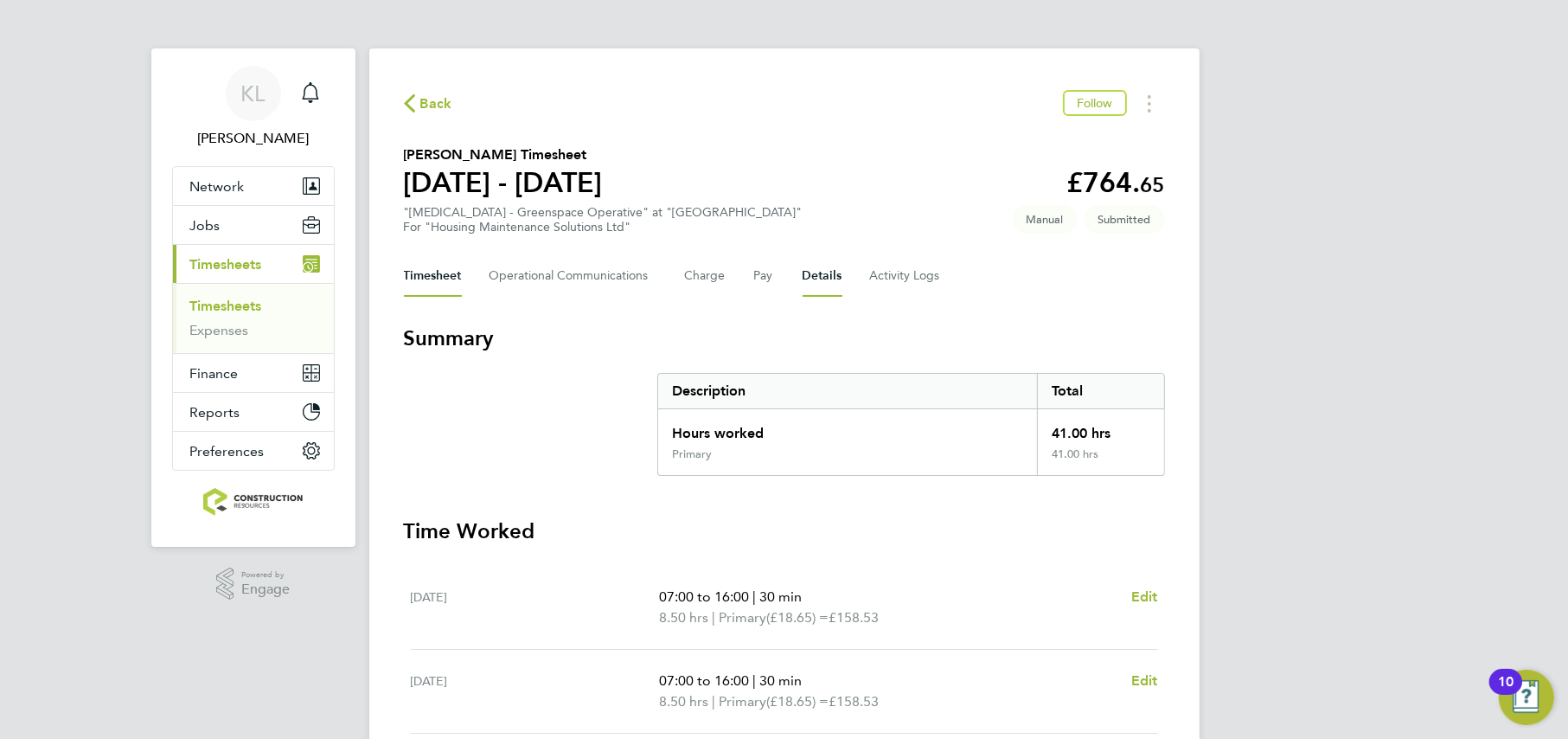
click at [809, 256] on button "Details" at bounding box center [822, 276] width 40 height 42
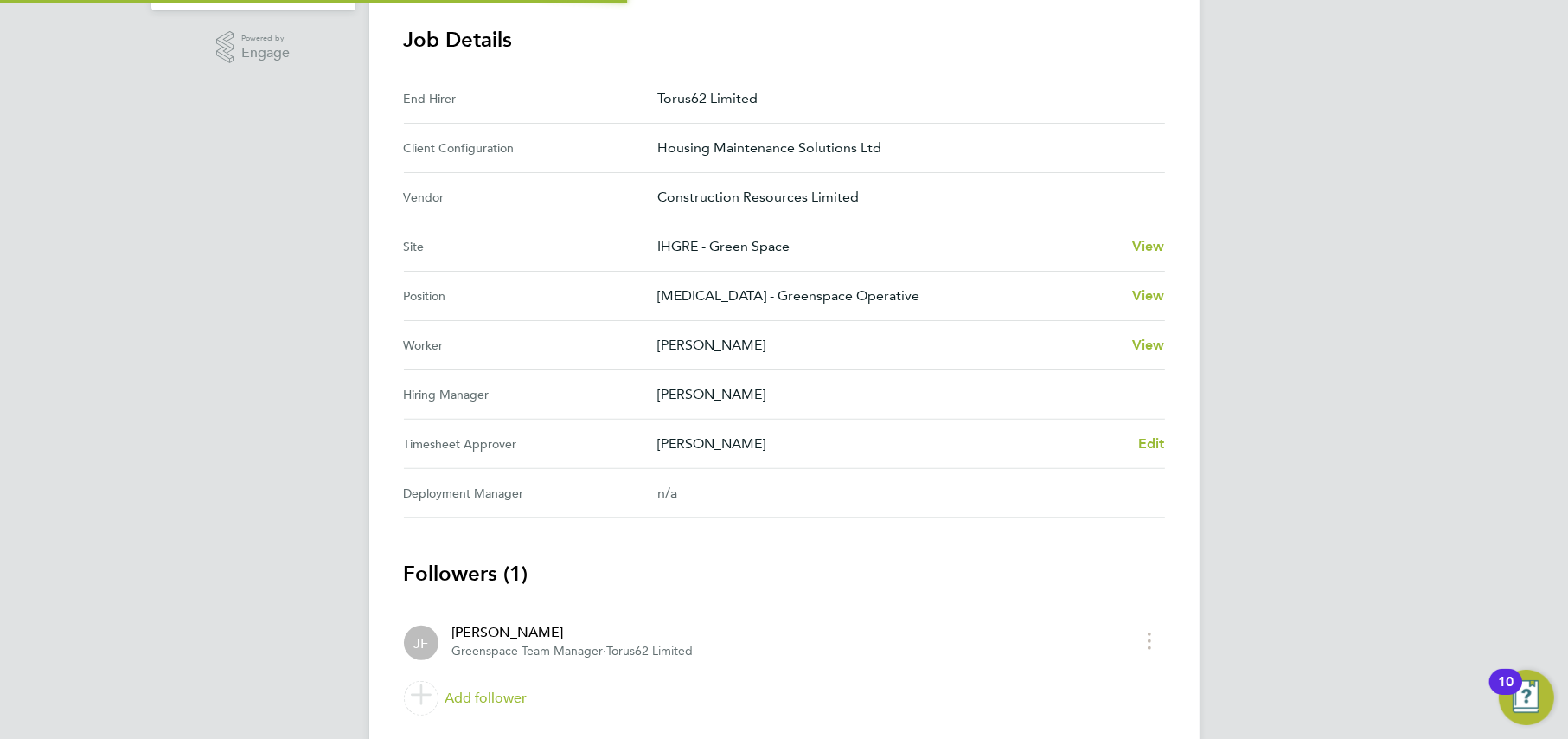
scroll to position [588, 0]
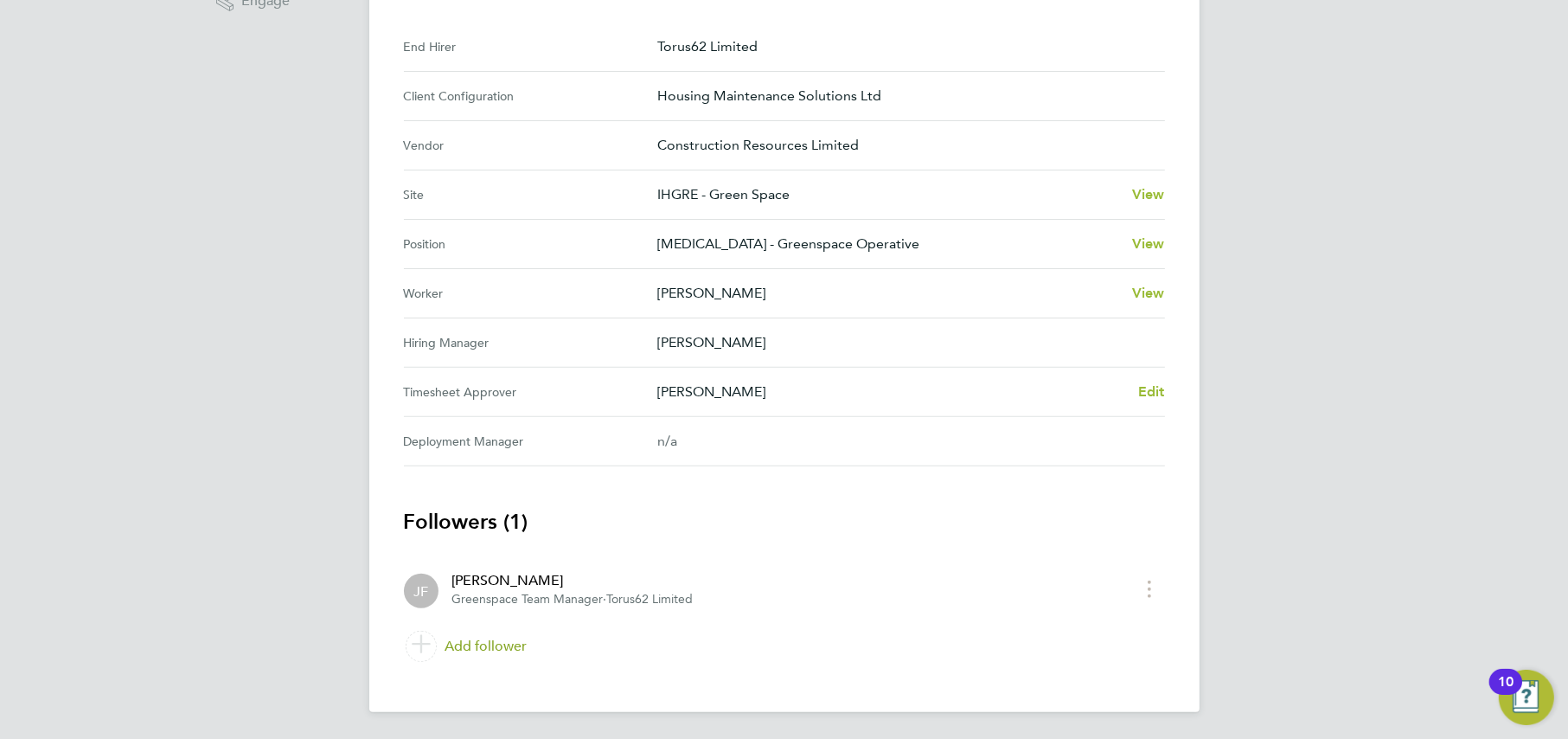
click at [492, 634] on link "Add follower" at bounding box center [784, 646] width 761 height 48
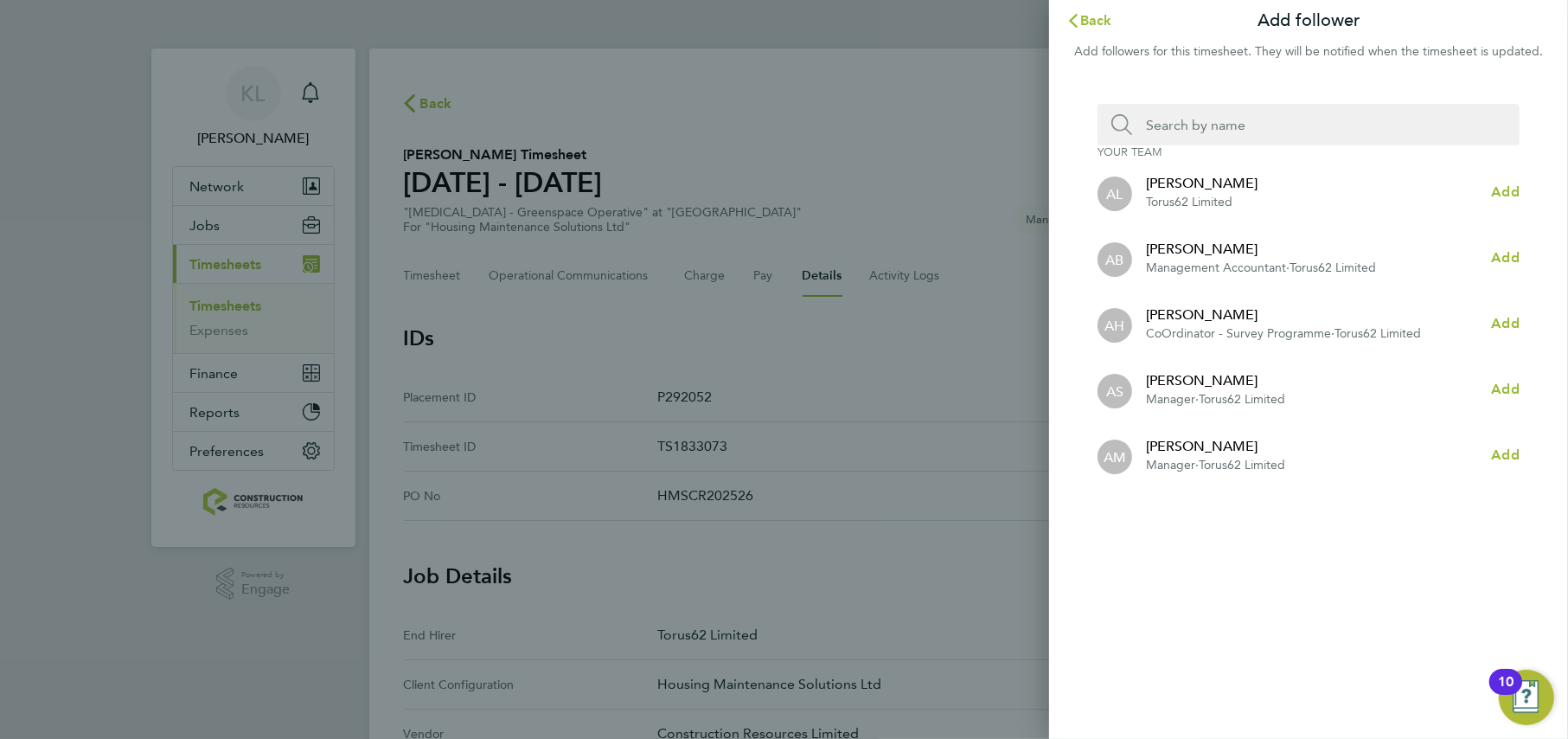
click at [1179, 122] on input "Search team member by name:" at bounding box center [1315, 124] width 366 height 42
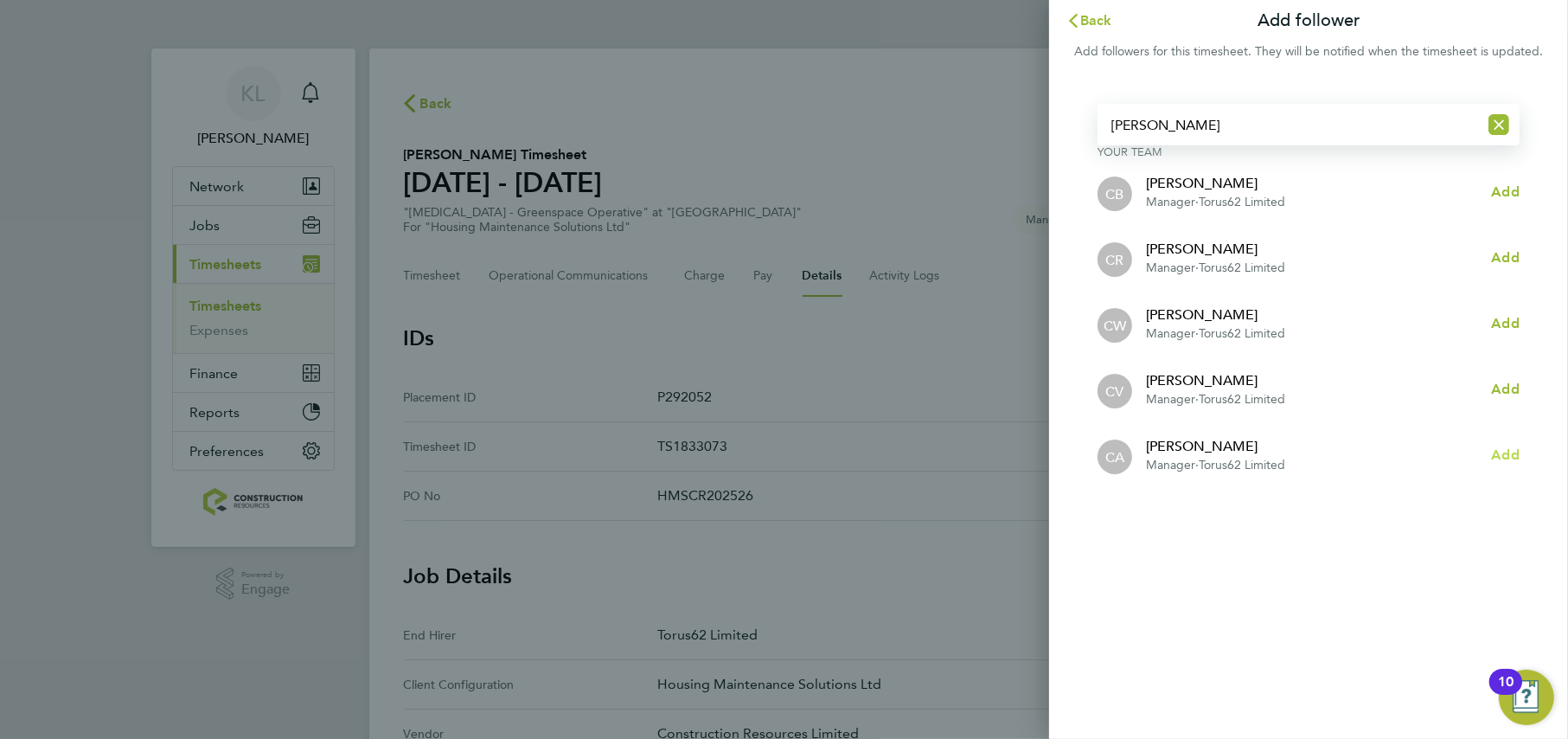
type input "chris"
click at [1513, 447] on span "Add" at bounding box center [1506, 454] width 28 height 17
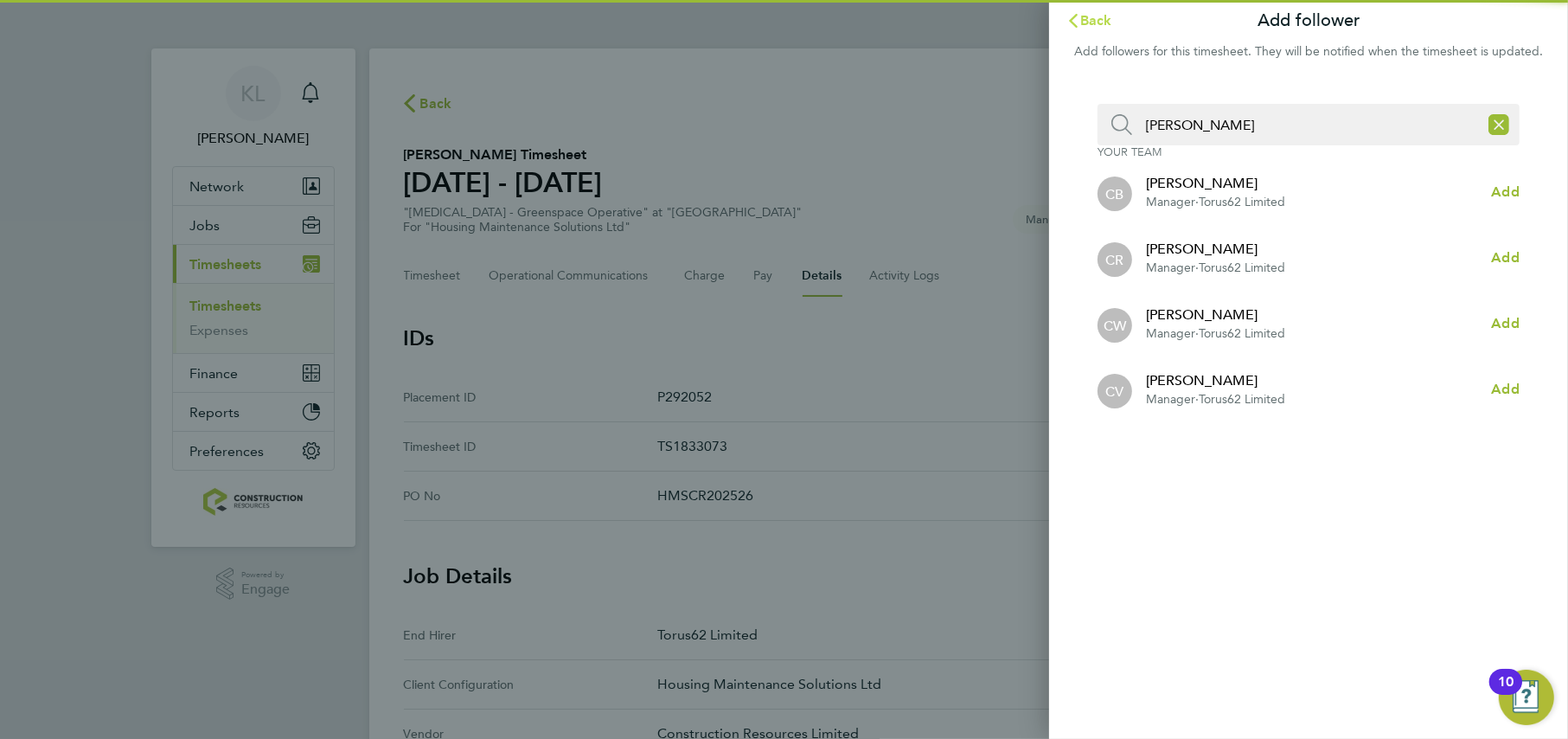
click at [1098, 28] on span "Back" at bounding box center [1096, 20] width 32 height 17
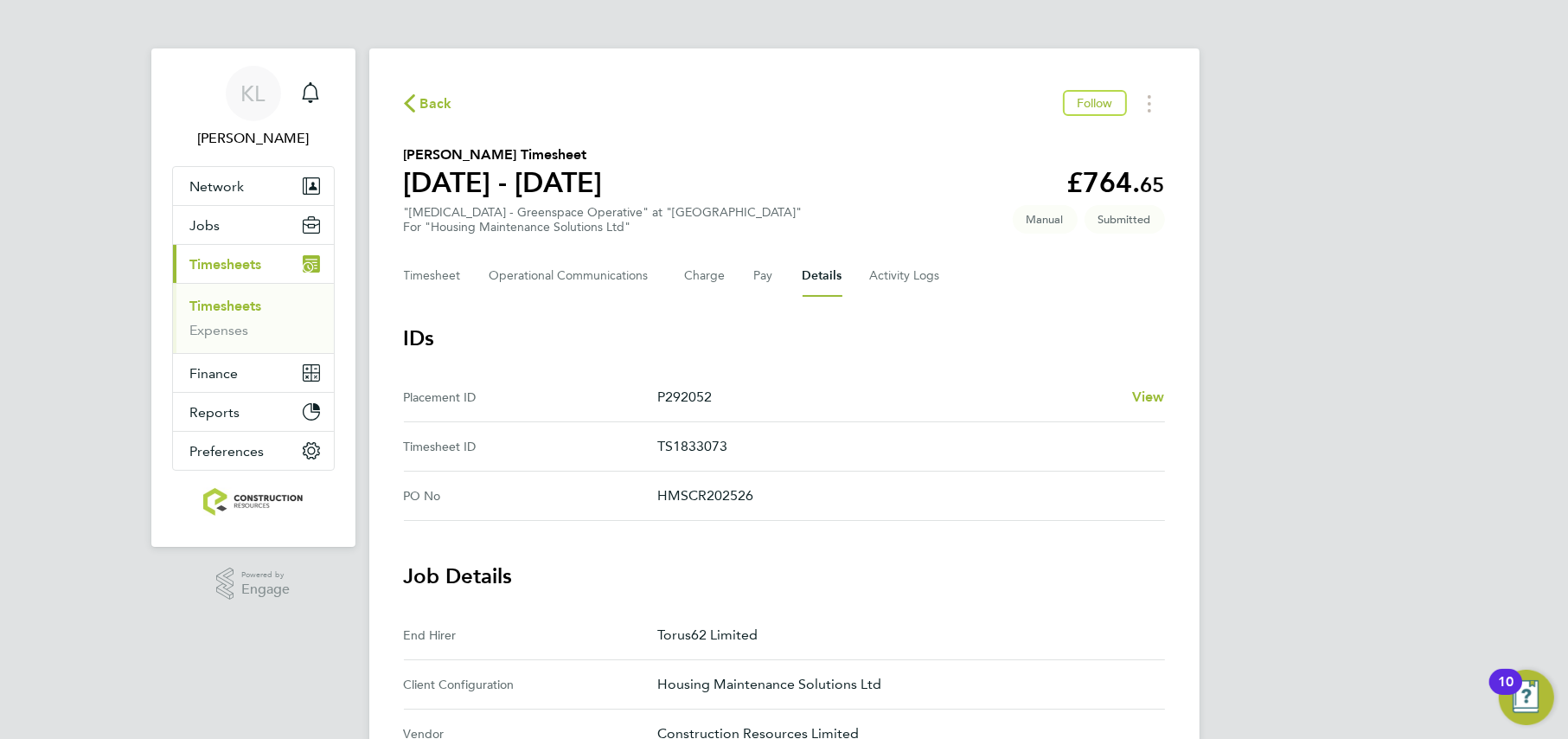
click at [418, 100] on span "Back" at bounding box center [428, 103] width 48 height 17
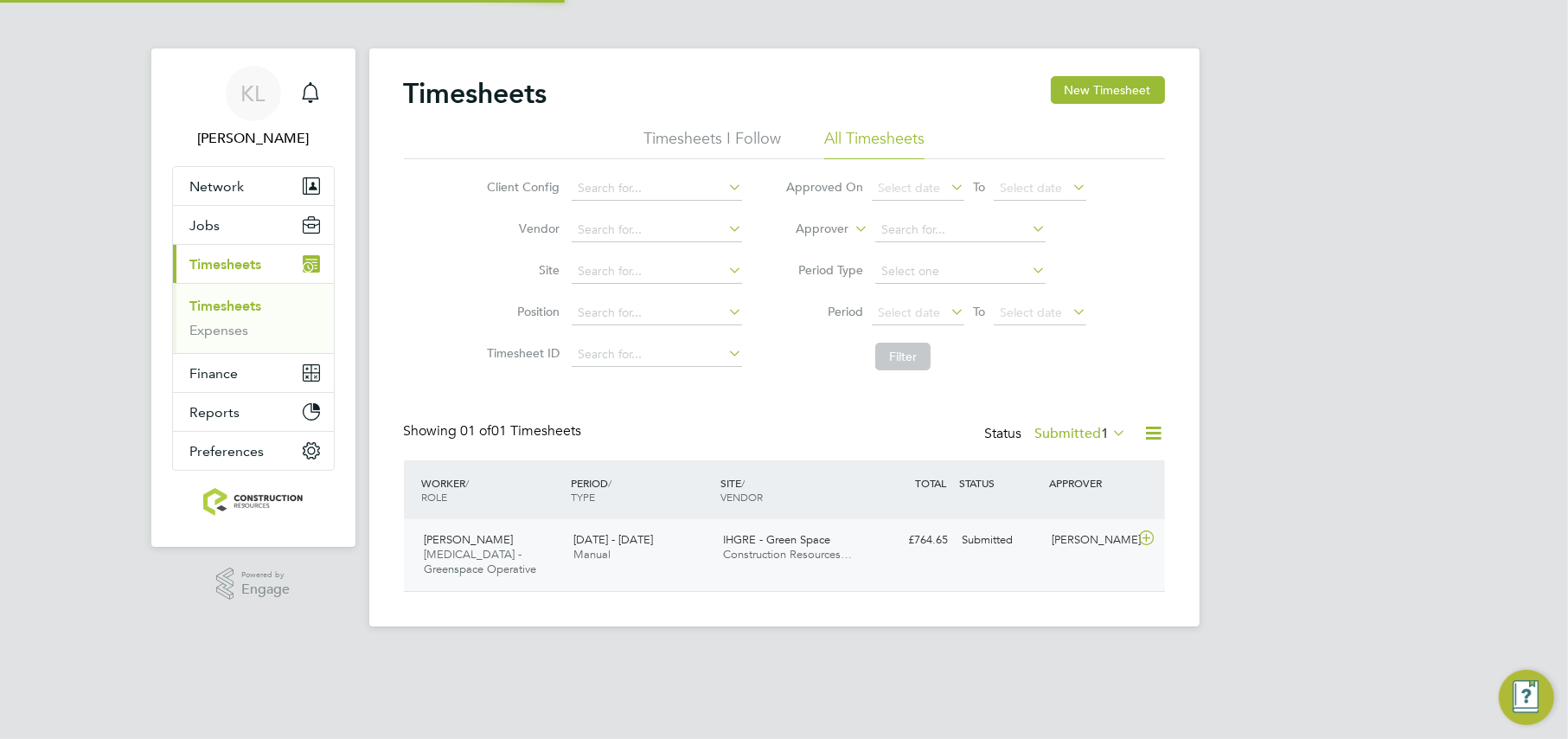
scroll to position [43, 150]
click at [1075, 102] on button "New Timesheet" at bounding box center [1107, 90] width 114 height 28
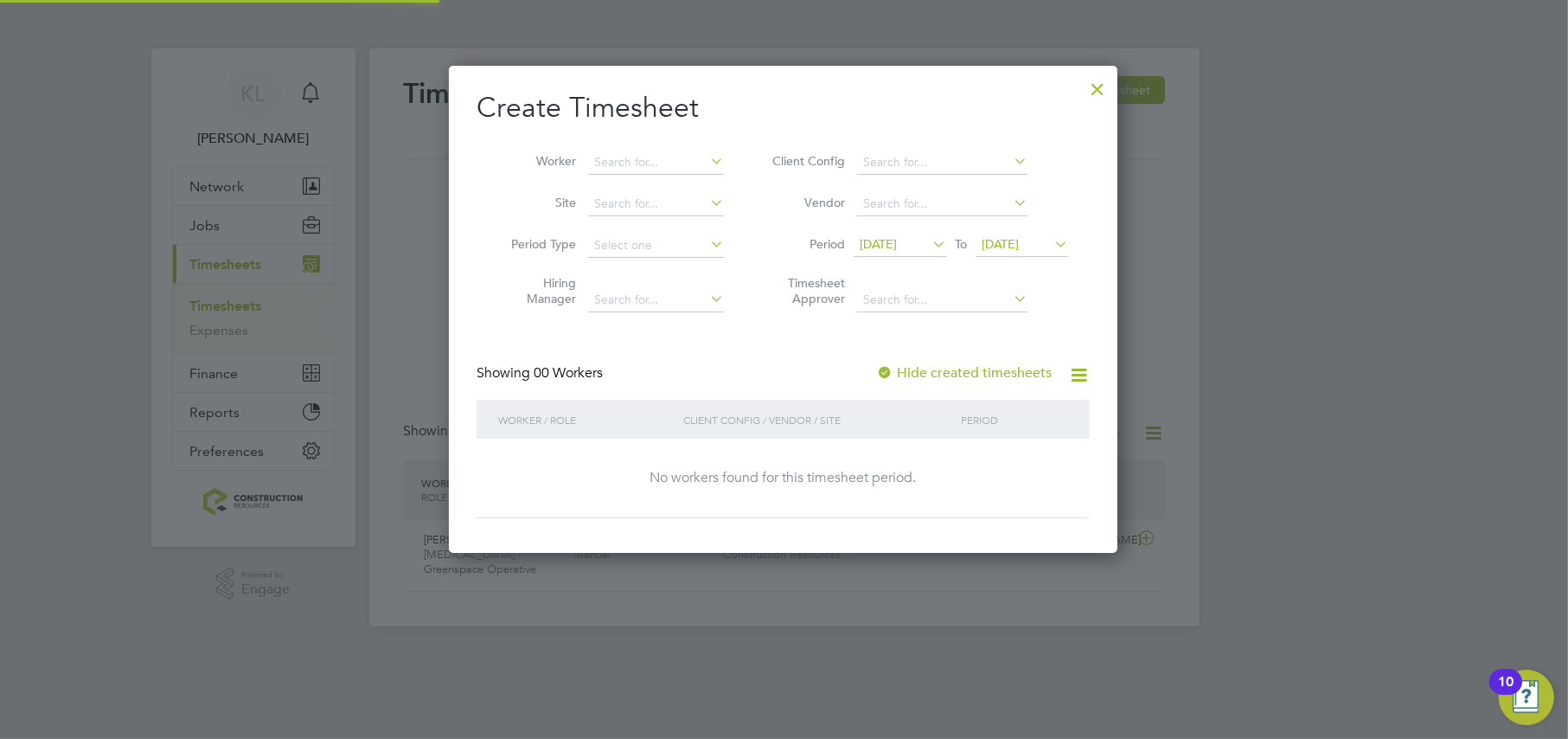
scroll to position [487, 669]
click at [908, 253] on span "19 Sep 2025" at bounding box center [900, 244] width 93 height 23
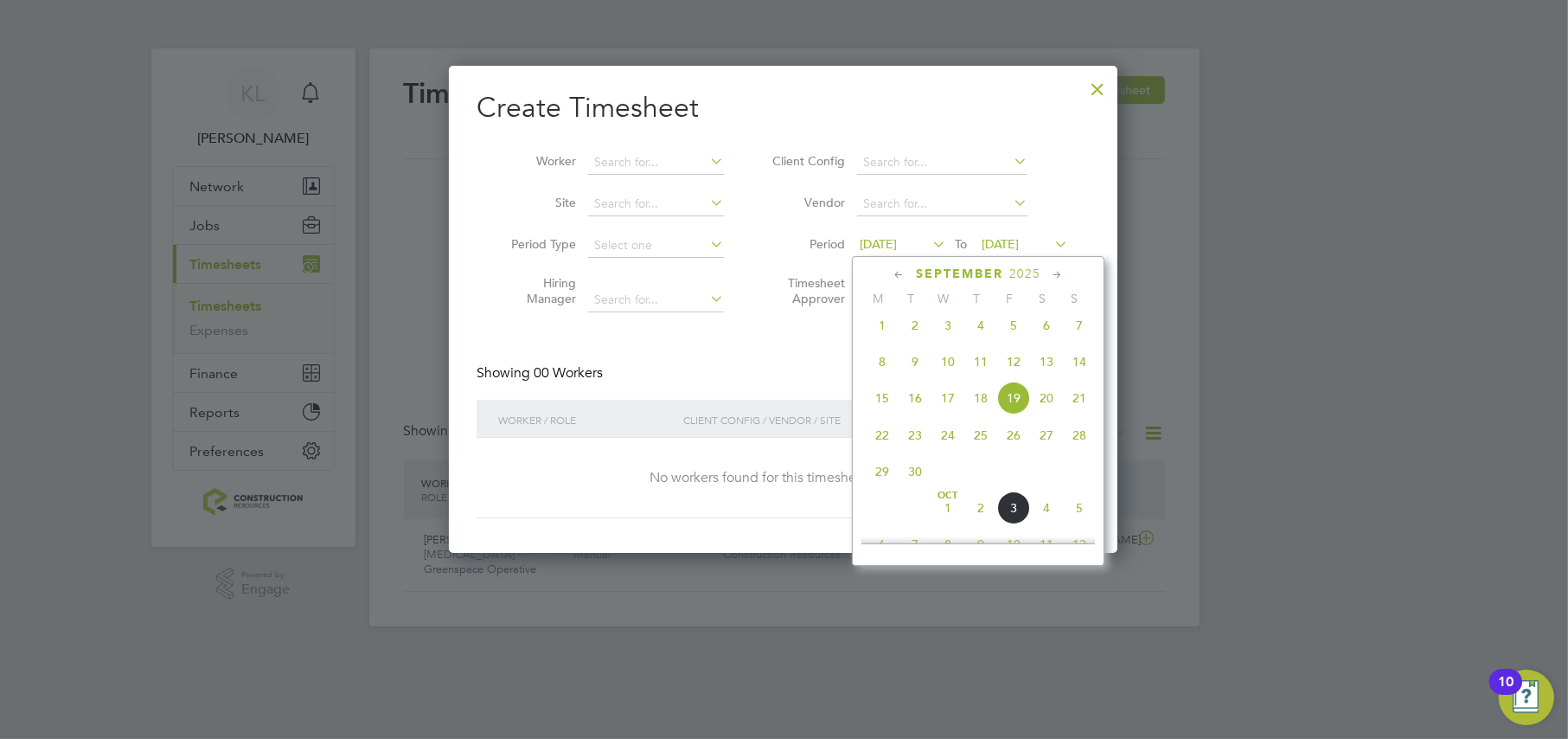
click at [880, 479] on span "29" at bounding box center [883, 472] width 33 height 33
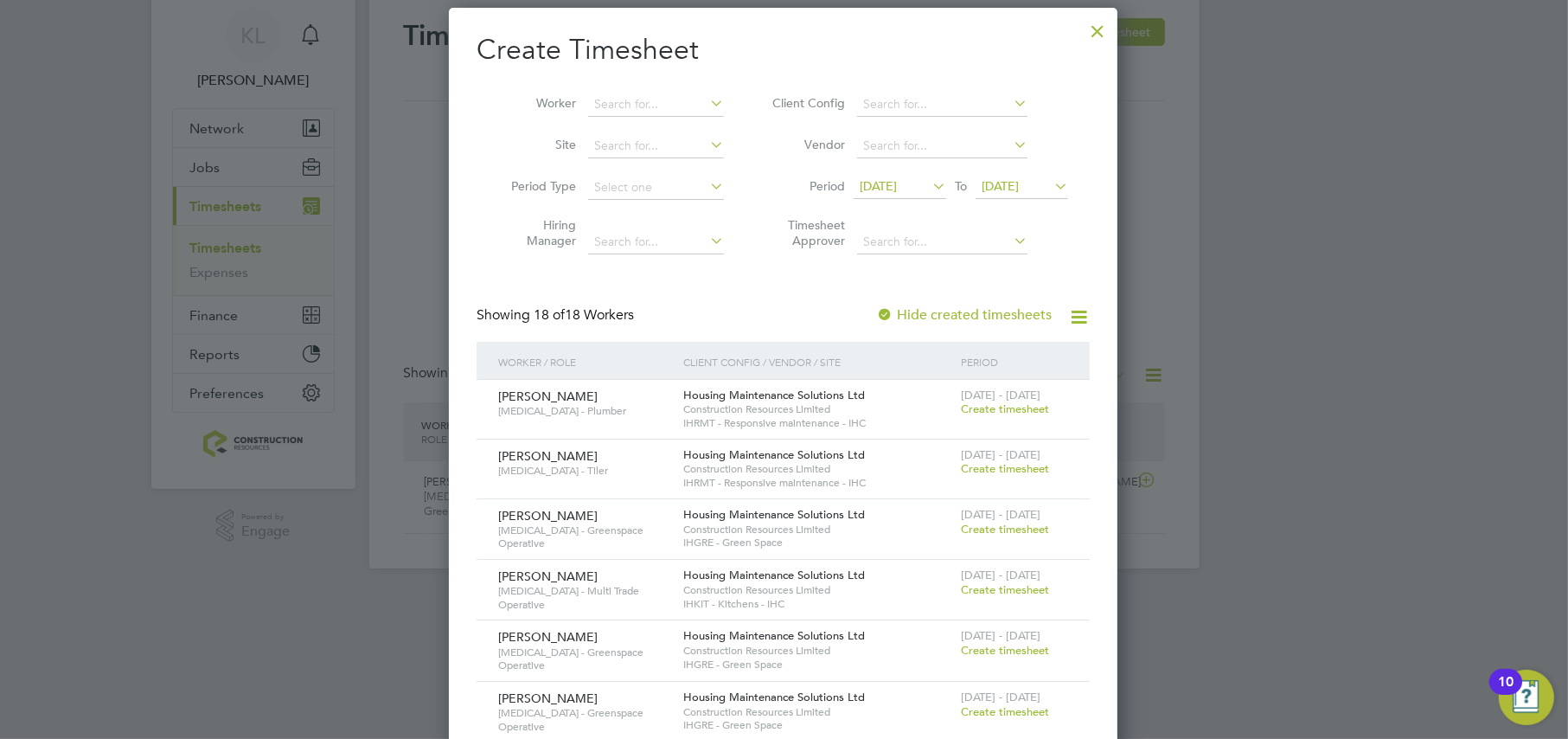
scroll to position [51, 0]
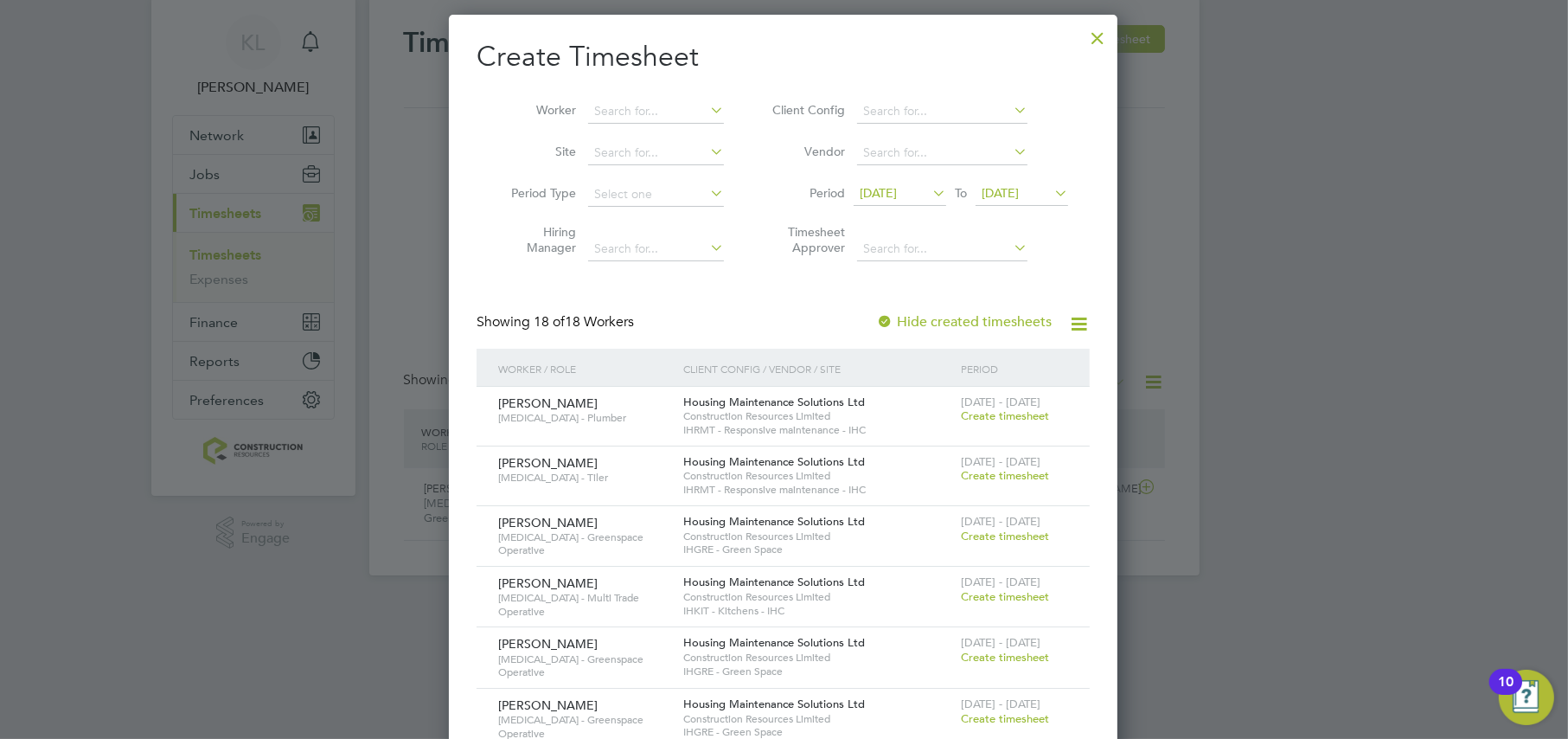
click at [1095, 24] on div at bounding box center [1098, 34] width 31 height 31
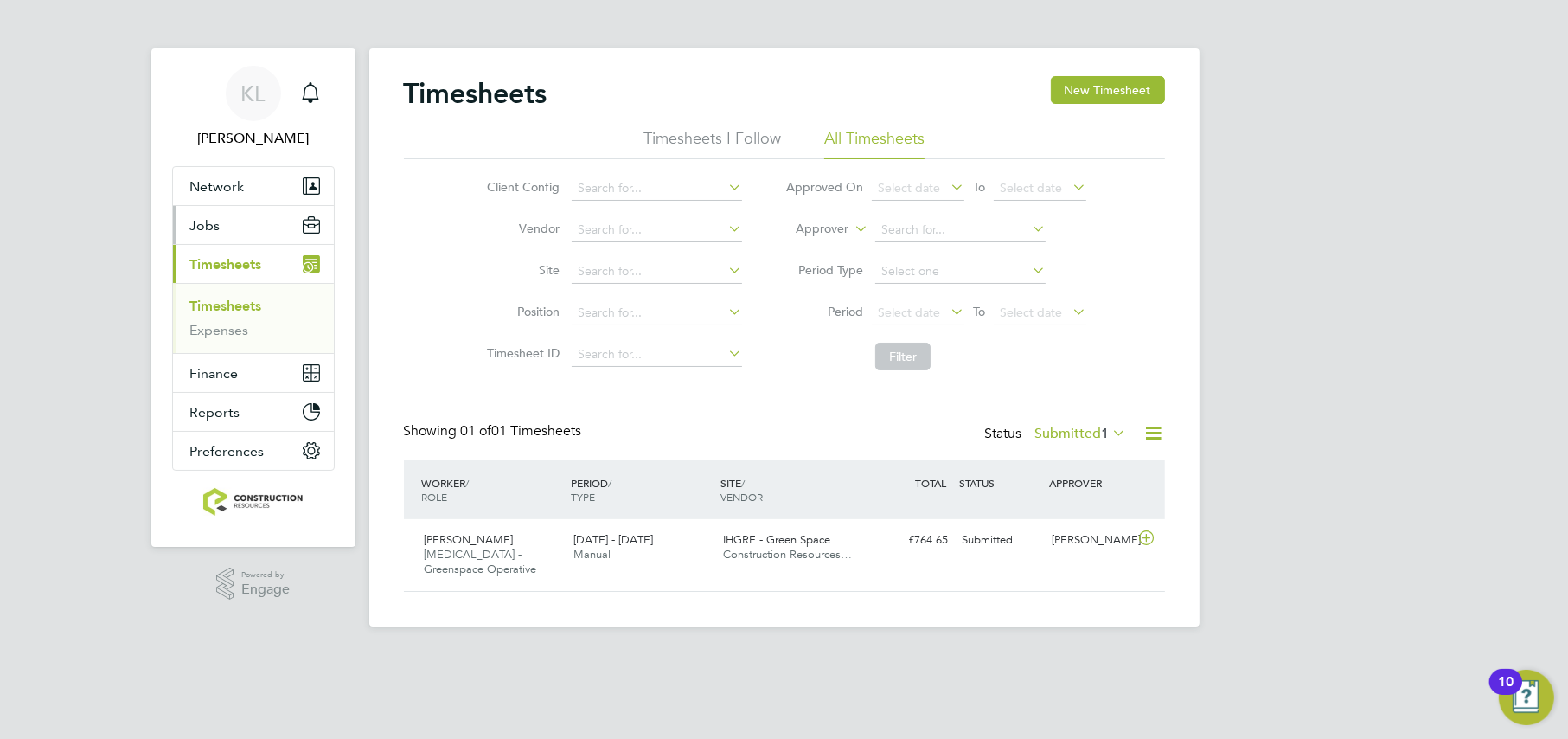
scroll to position [43, 150]
click at [1096, 443] on div "Status Submitted 1" at bounding box center [1057, 434] width 145 height 24
click at [1091, 437] on label "Submitted 1" at bounding box center [1080, 433] width 92 height 18
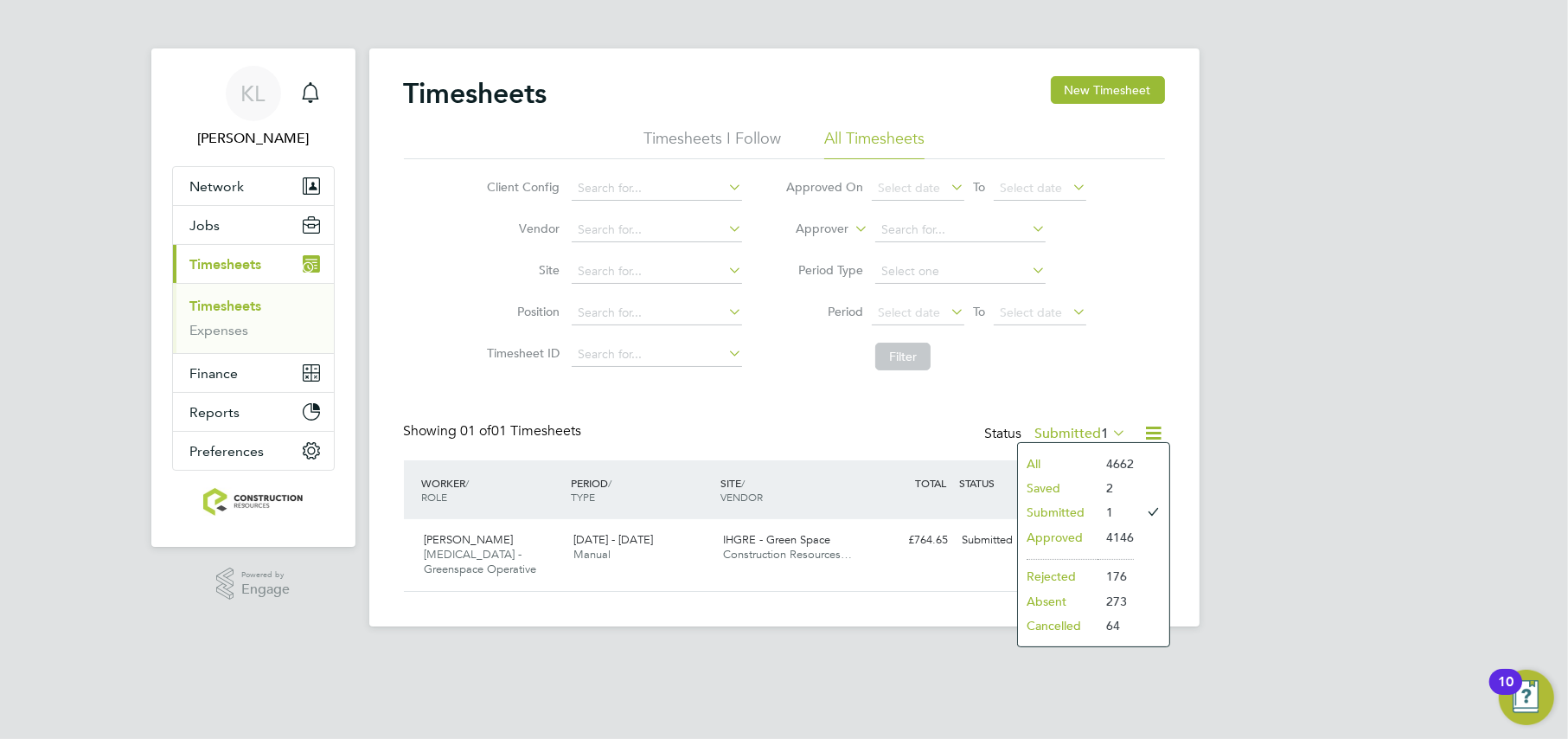
click at [1046, 533] on li "Approved" at bounding box center [1058, 537] width 80 height 24
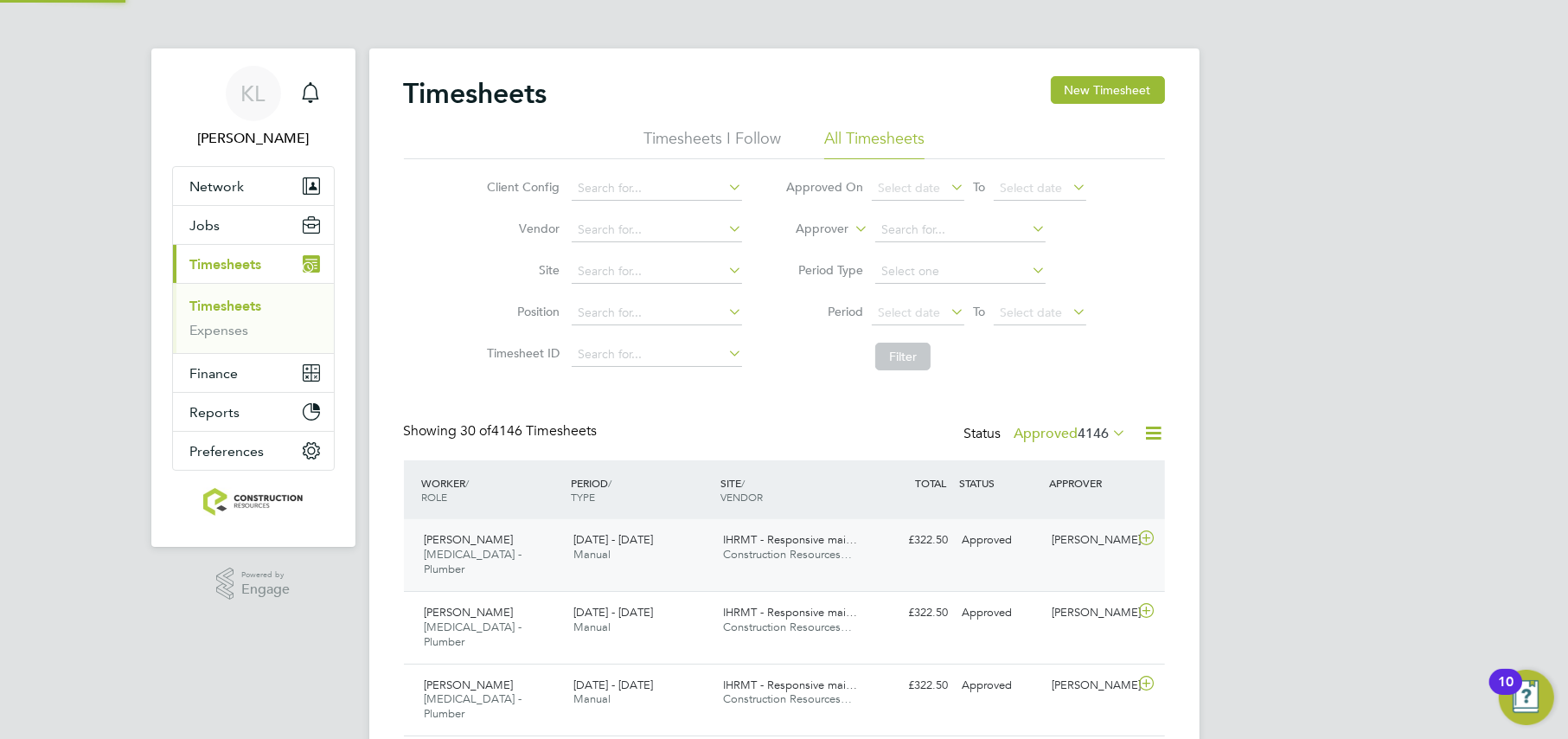
scroll to position [0, 0]
click at [859, 564] on div "IHRMT - Responsive mai… Construction Resources…" at bounding box center [791, 548] width 150 height 43
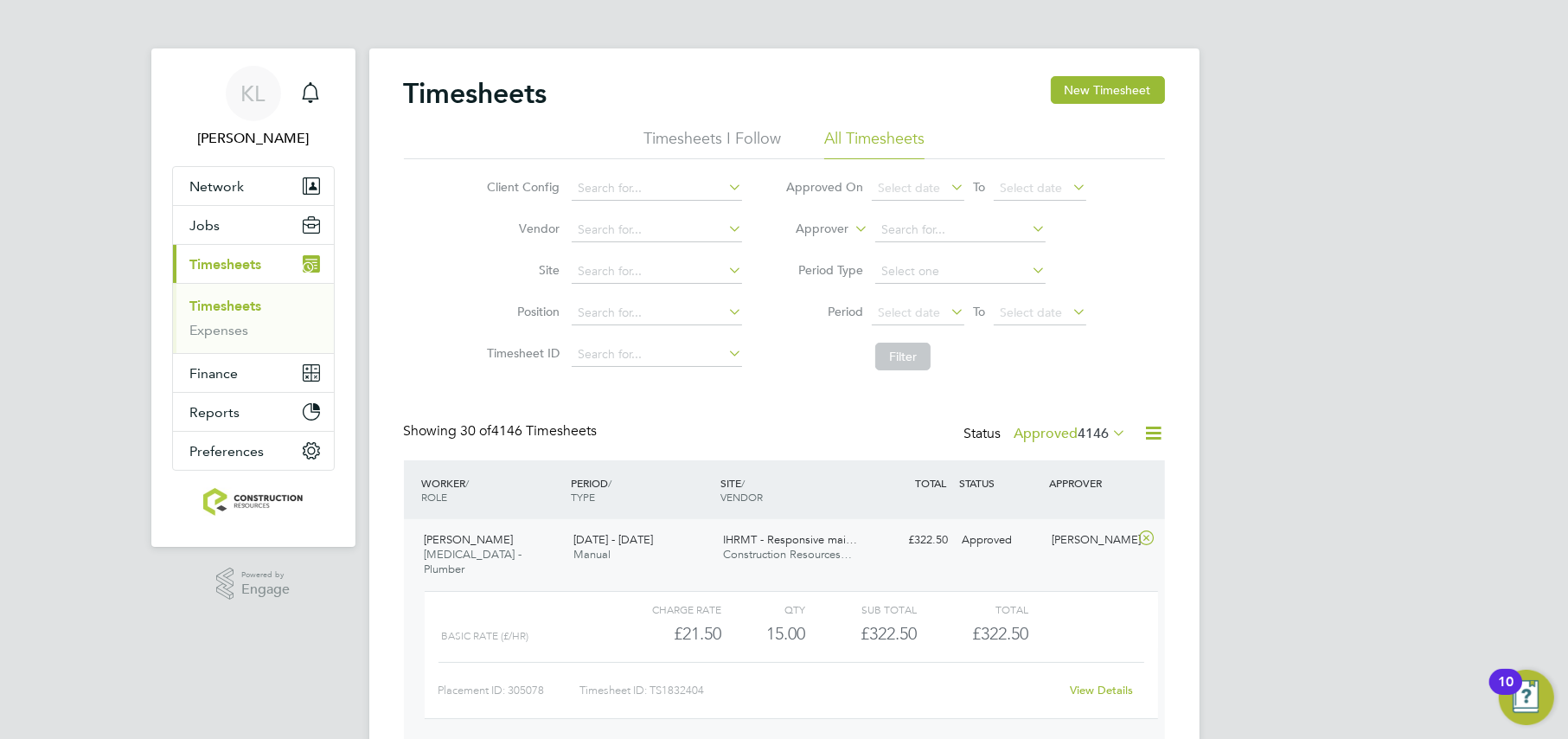
click at [858, 563] on div "IHRMT - Responsive mai… Construction Resources…" at bounding box center [791, 548] width 150 height 43
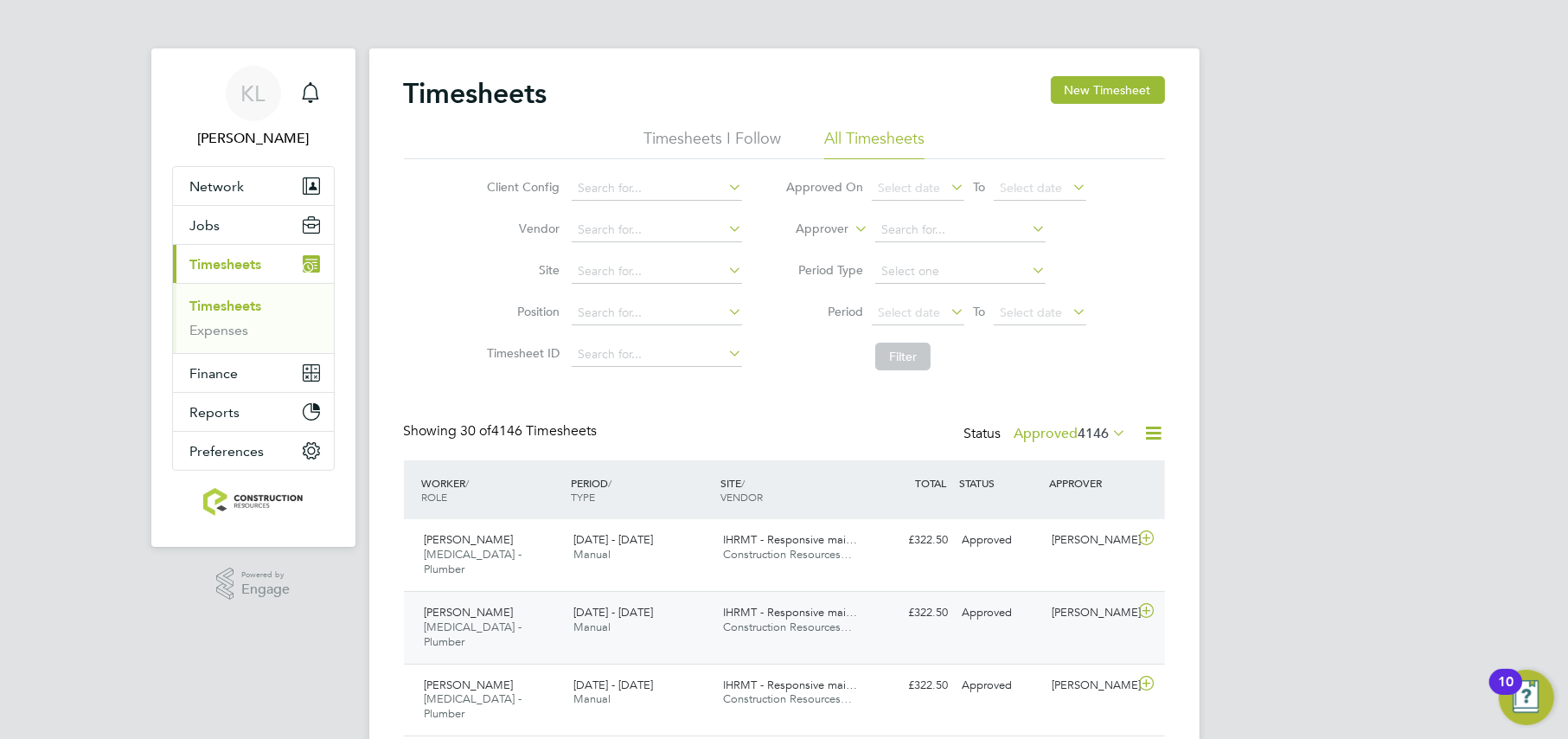
click at [733, 624] on div "IHRMT - Responsive mai… Construction Resources…" at bounding box center [791, 620] width 150 height 43
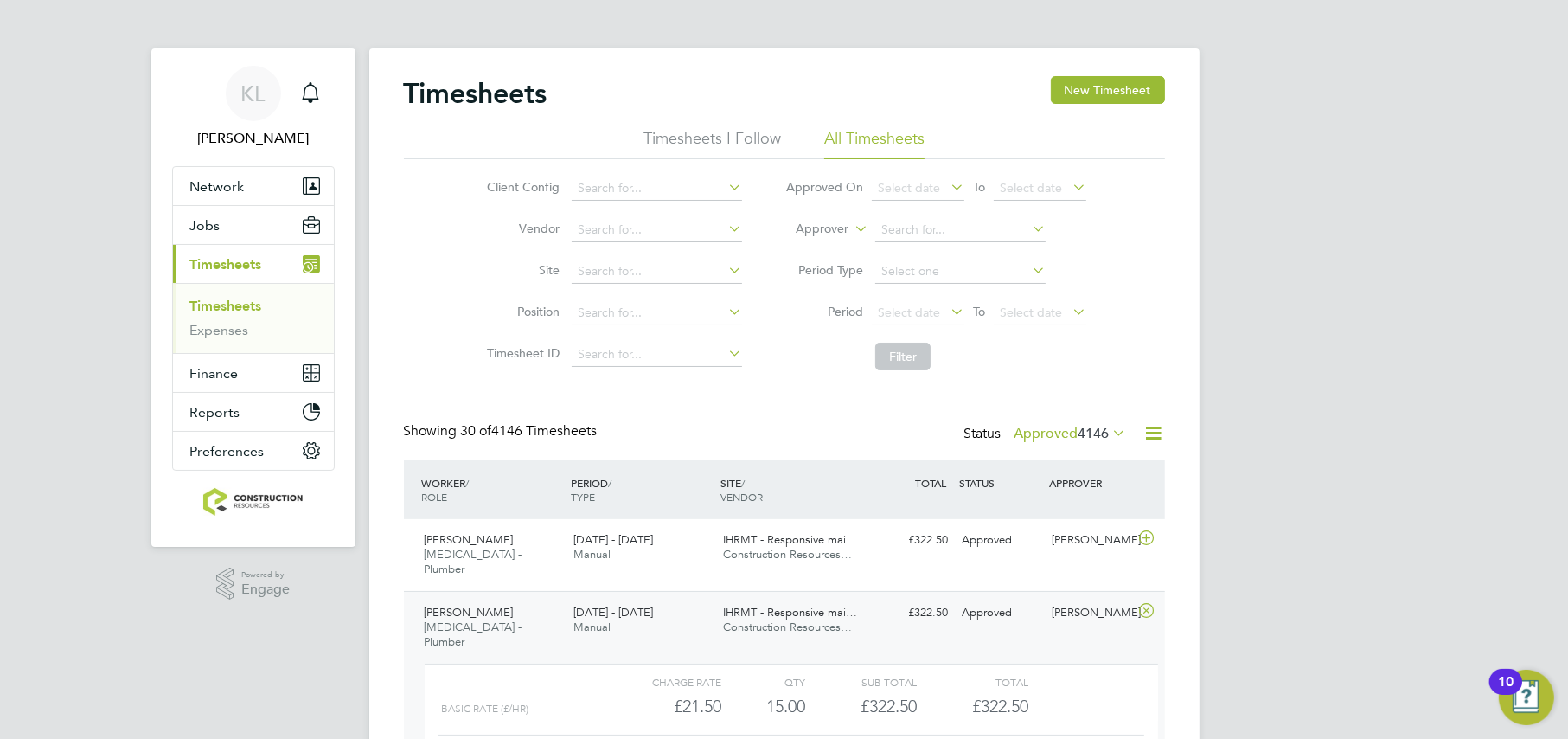
click at [720, 617] on div "IHRMT - Responsive mai… Construction Resources…" at bounding box center [791, 620] width 150 height 43
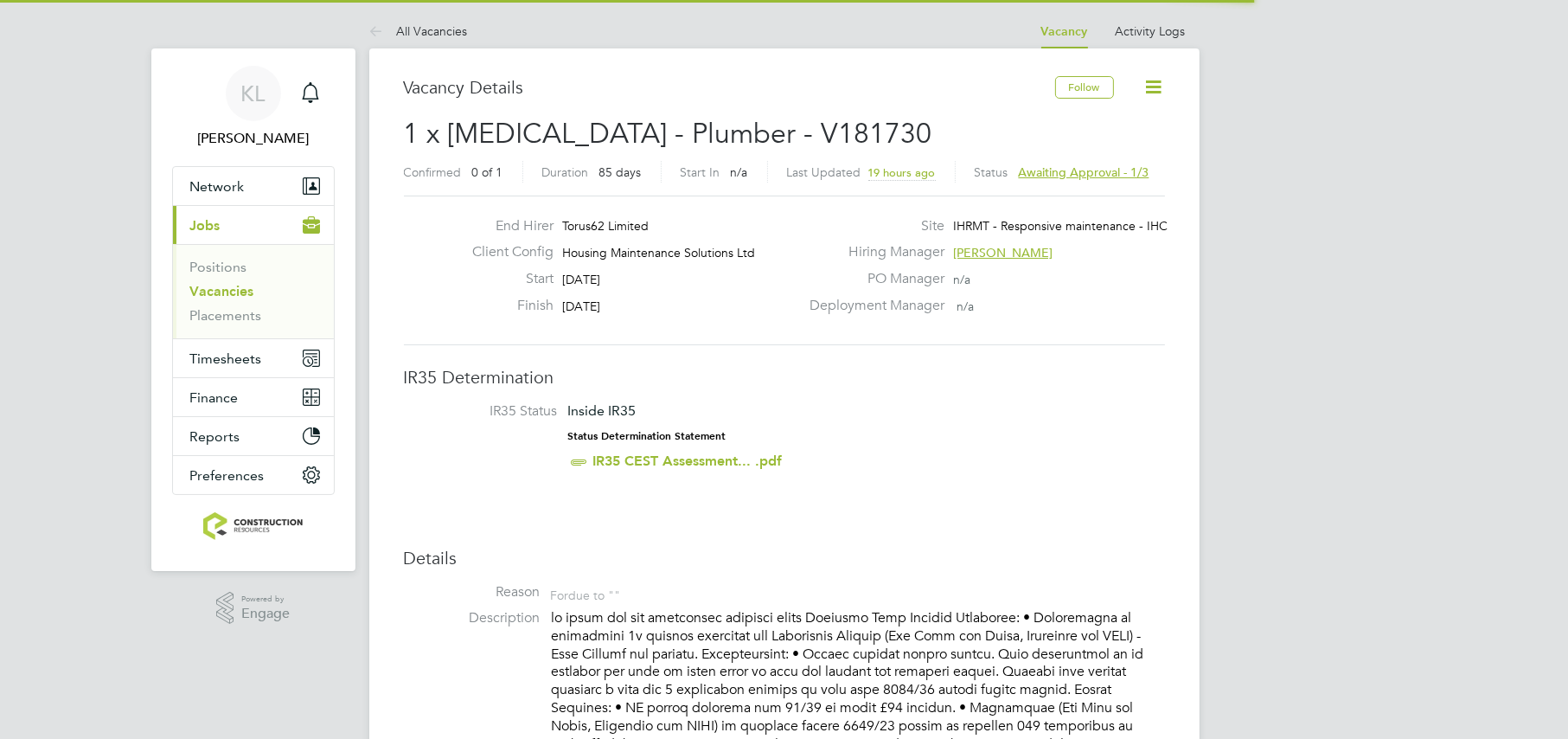
scroll to position [50, 120]
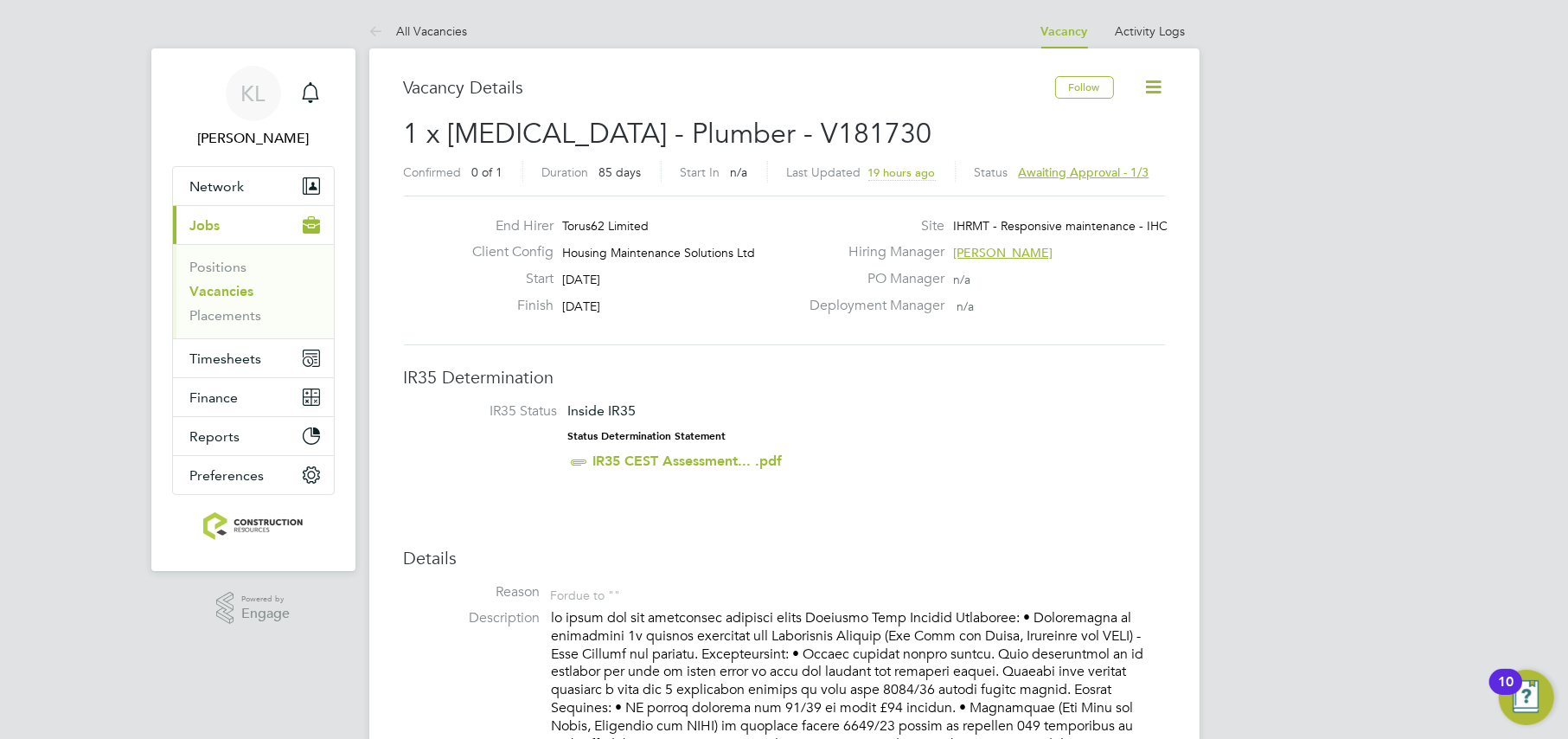
click at [1100, 175] on span "Awaiting approval - 1/3" at bounding box center [1083, 172] width 130 height 16
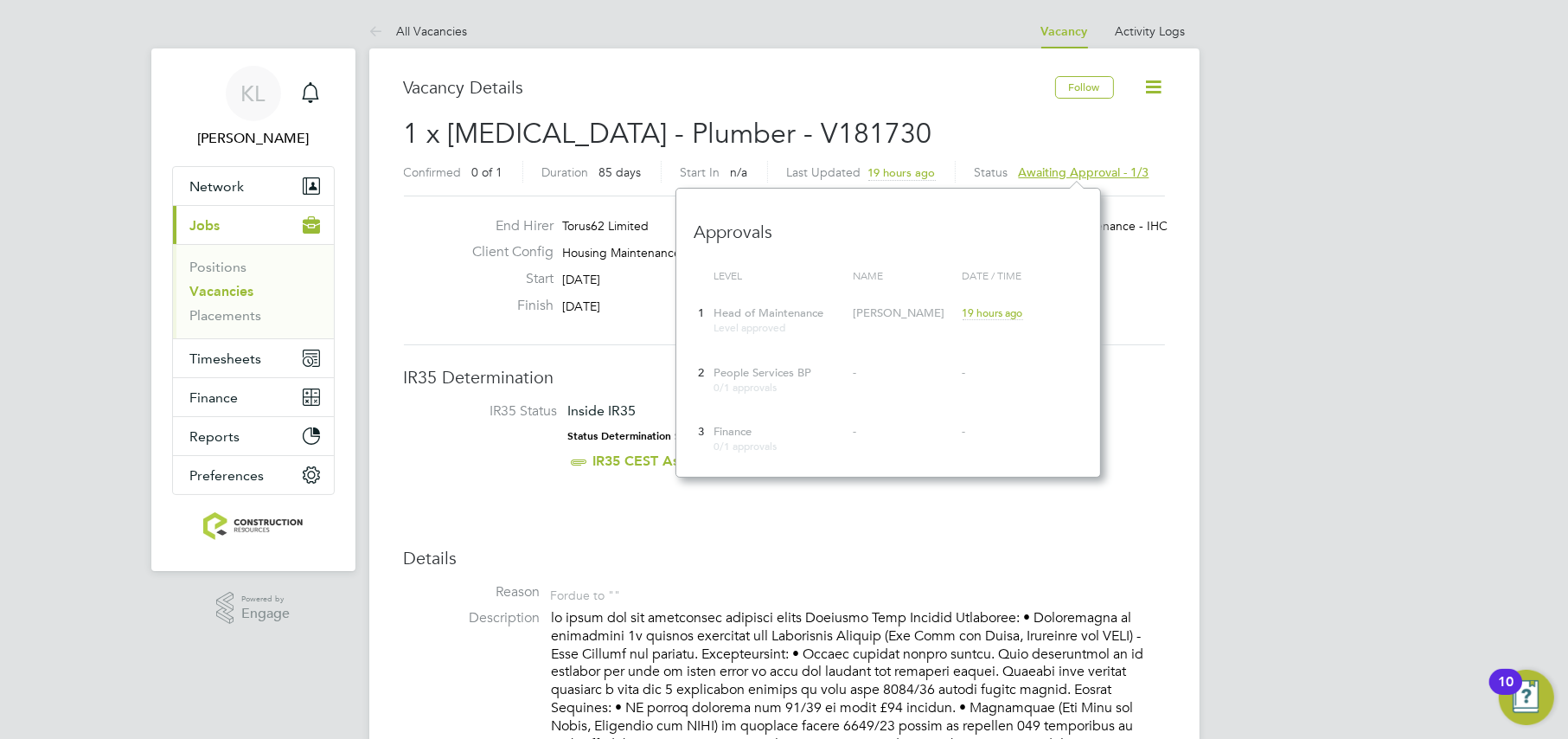
scroll to position [288, 425]
click at [438, 434] on li "IR35 Status Inside IR35 Status Determination Statement IR35 CEST Assessment... …" at bounding box center [784, 439] width 726 height 75
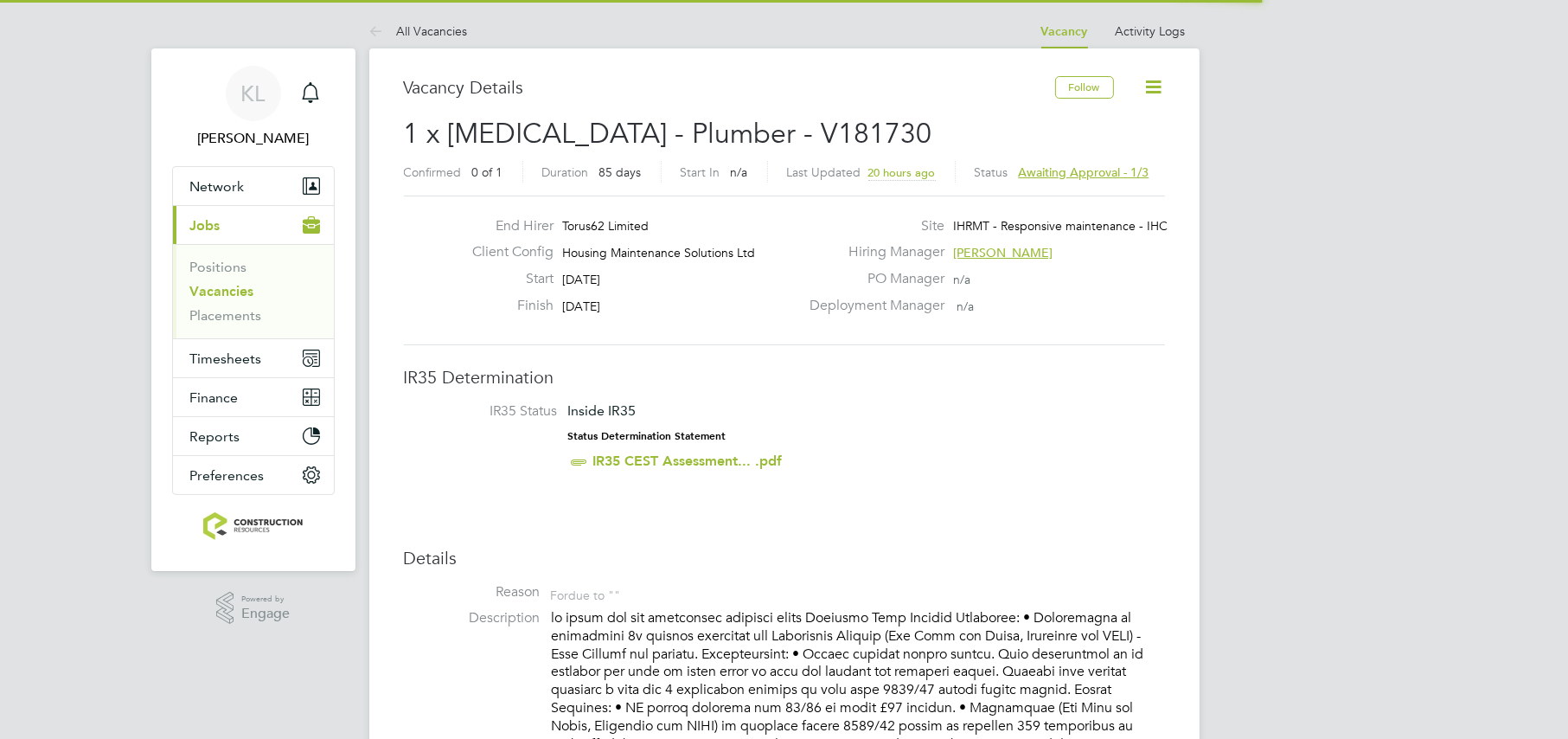
scroll to position [50, 120]
